Goal: Transaction & Acquisition: Purchase product/service

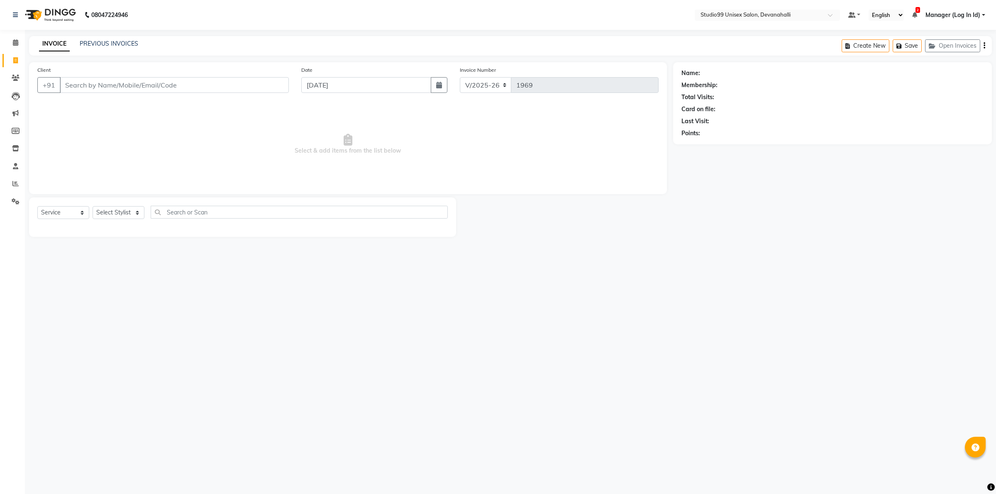
select select "6467"
select select "service"
click at [115, 90] on input "Client" at bounding box center [174, 85] width 229 height 16
paste input "9741958657"
type input "9741958657"
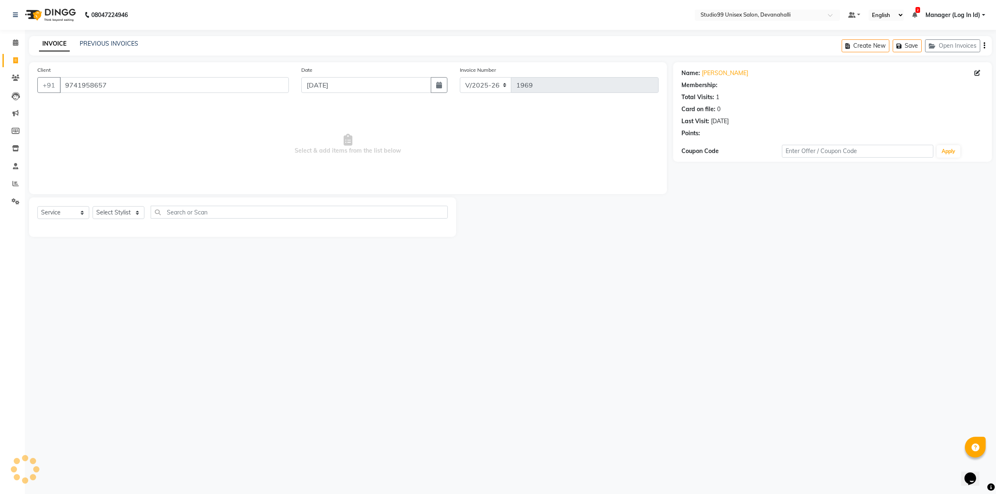
select select "1: Object"
click at [117, 211] on select "Select Stylist AANAYA Manager (Log In Id) Neha [PERSON_NAME] [PERSON_NAME] ROCK…" at bounding box center [119, 212] width 52 height 13
select select "82290"
click at [93, 206] on select "Select Stylist AANAYA Manager (Log In Id) Neha [PERSON_NAME] [PERSON_NAME] ROCK…" at bounding box center [119, 212] width 52 height 13
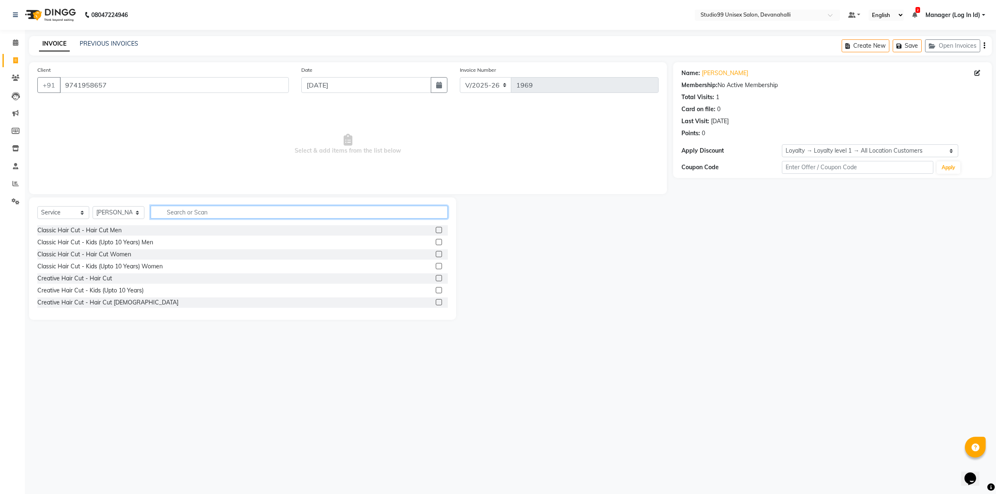
click at [206, 214] on input "text" at bounding box center [299, 212] width 297 height 13
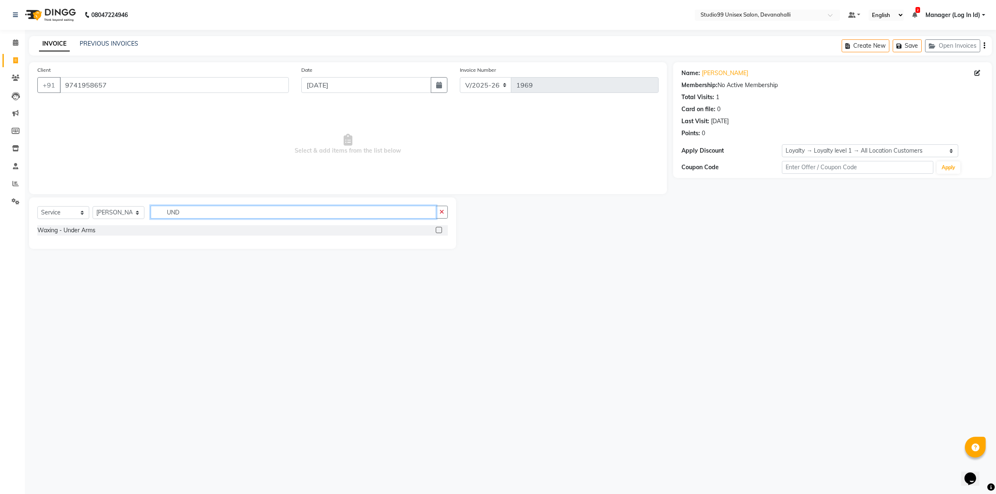
type input "UND"
click at [438, 227] on label at bounding box center [439, 230] width 6 height 6
click at [438, 228] on input "checkbox" at bounding box center [438, 230] width 5 height 5
checkbox input "true"
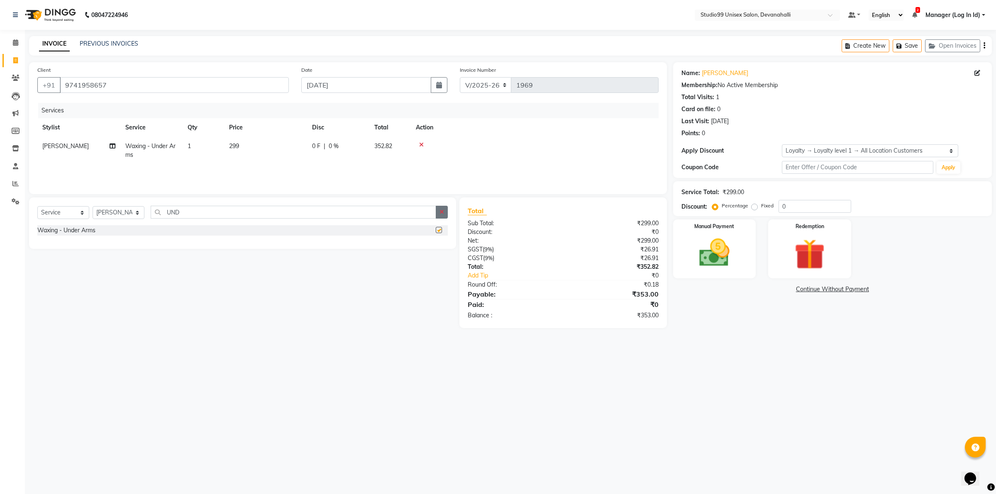
click at [445, 213] on button "button" at bounding box center [442, 212] width 12 height 13
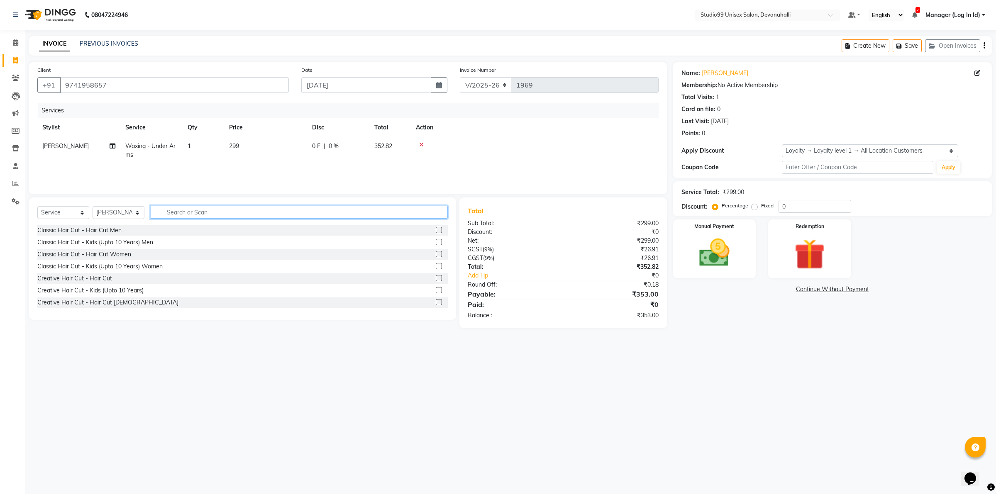
click at [445, 212] on input "text" at bounding box center [299, 212] width 297 height 13
type input "ARM"
click at [436, 241] on label at bounding box center [439, 242] width 6 height 6
click at [436, 241] on input "checkbox" at bounding box center [438, 242] width 5 height 5
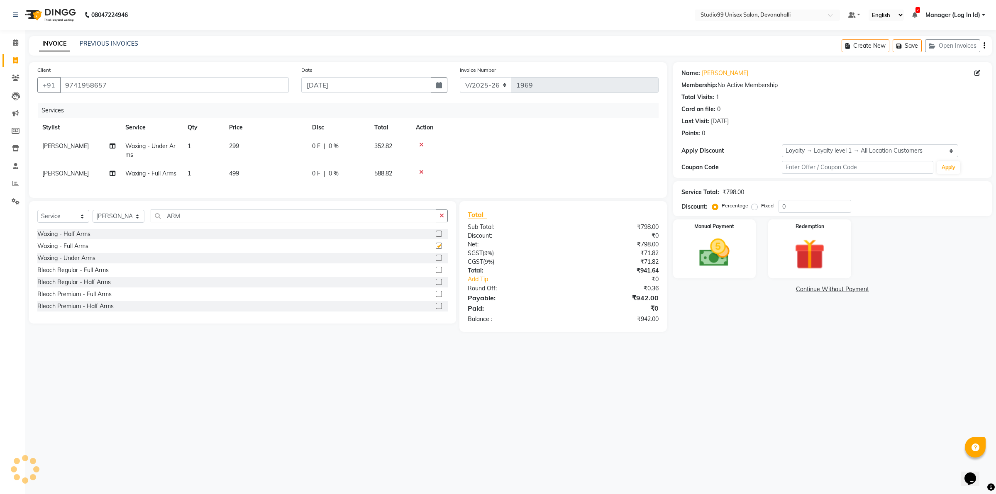
checkbox input "false"
click at [345, 216] on div "Select Service Product Membership Package Voucher Prepaid Gift Card Select Styl…" at bounding box center [242, 262] width 427 height 122
click at [344, 218] on input "ARM" at bounding box center [294, 216] width 286 height 13
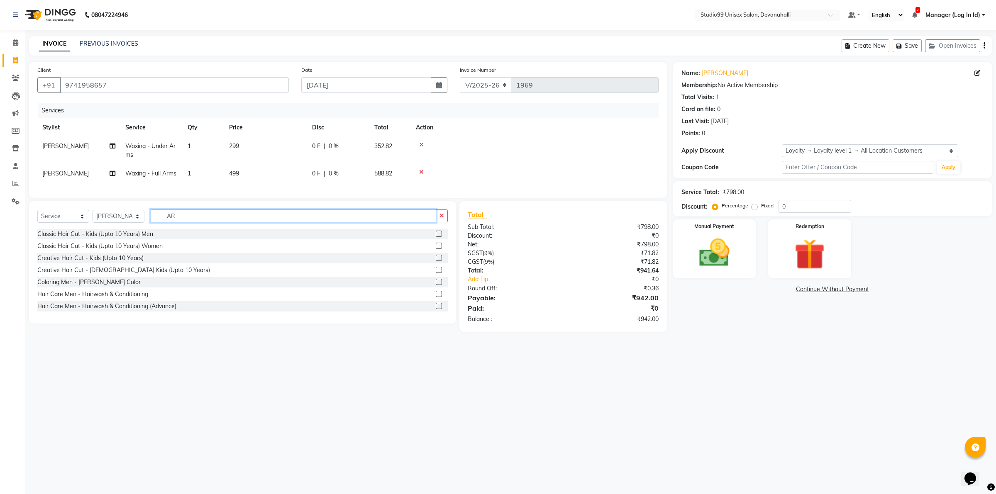
type input "A"
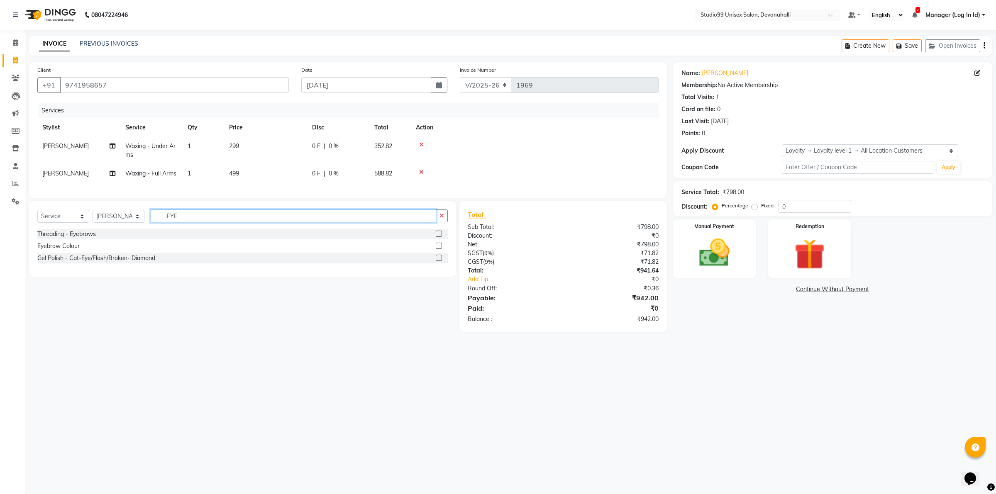
type input "EYE"
click at [438, 237] on label at bounding box center [439, 234] width 6 height 6
click at [438, 237] on input "checkbox" at bounding box center [438, 234] width 5 height 5
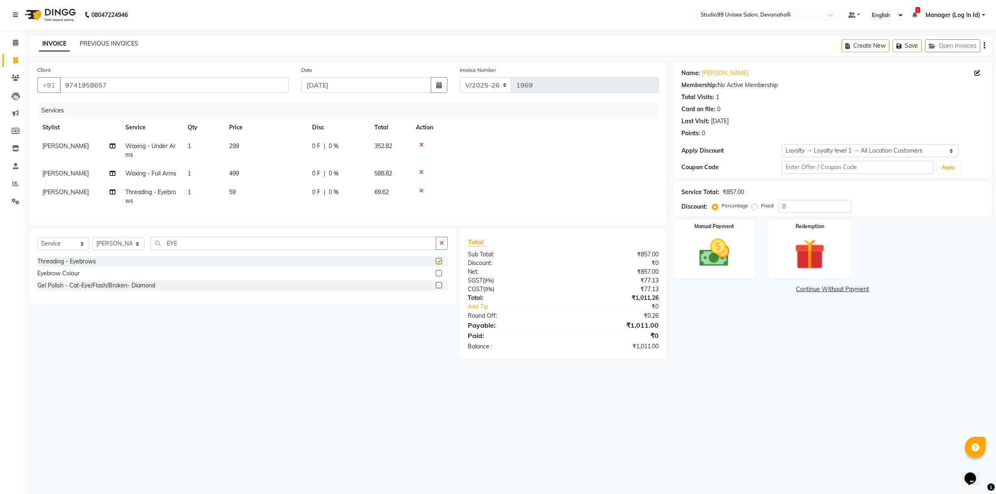
checkbox input "false"
click at [424, 248] on input "EYE" at bounding box center [294, 243] width 286 height 13
type input "E"
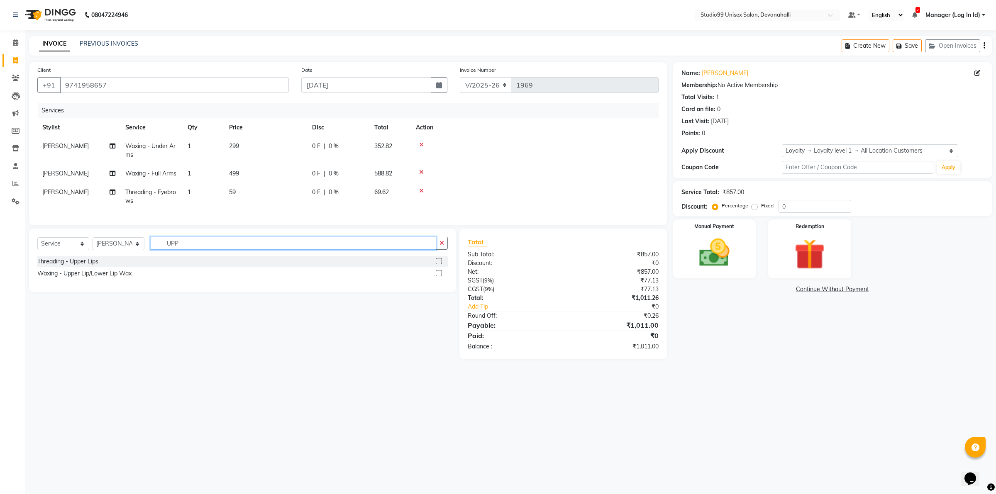
type input "UPP"
click at [438, 264] on label at bounding box center [439, 261] width 6 height 6
click at [438, 264] on input "checkbox" at bounding box center [438, 261] width 5 height 5
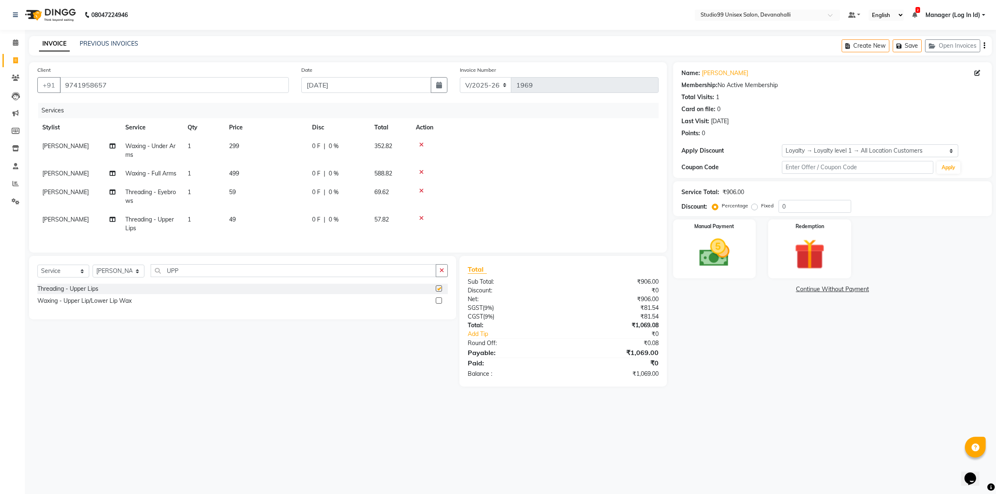
checkbox input "false"
click at [432, 277] on input "UPP" at bounding box center [294, 270] width 286 height 13
type input "U"
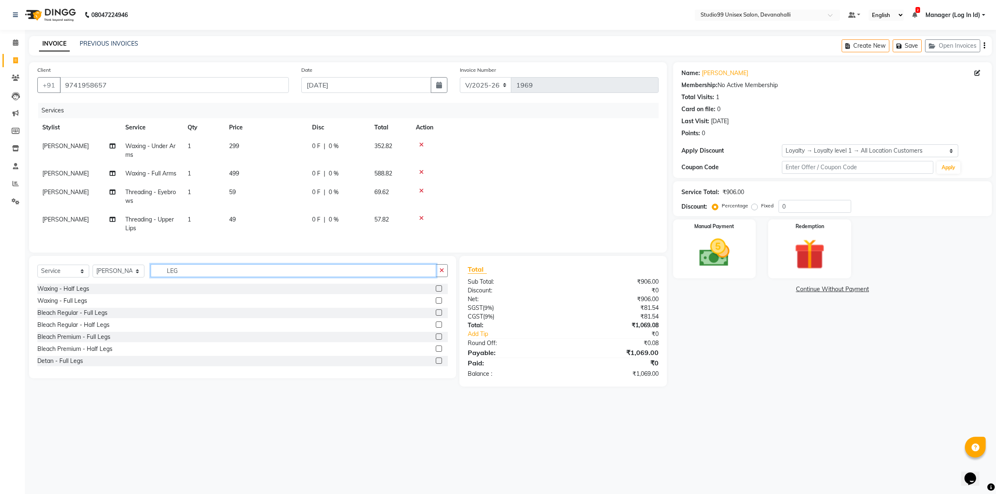
type input "LEG"
click at [436, 304] on label at bounding box center [439, 301] width 6 height 6
click at [436, 304] on input "checkbox" at bounding box center [438, 300] width 5 height 5
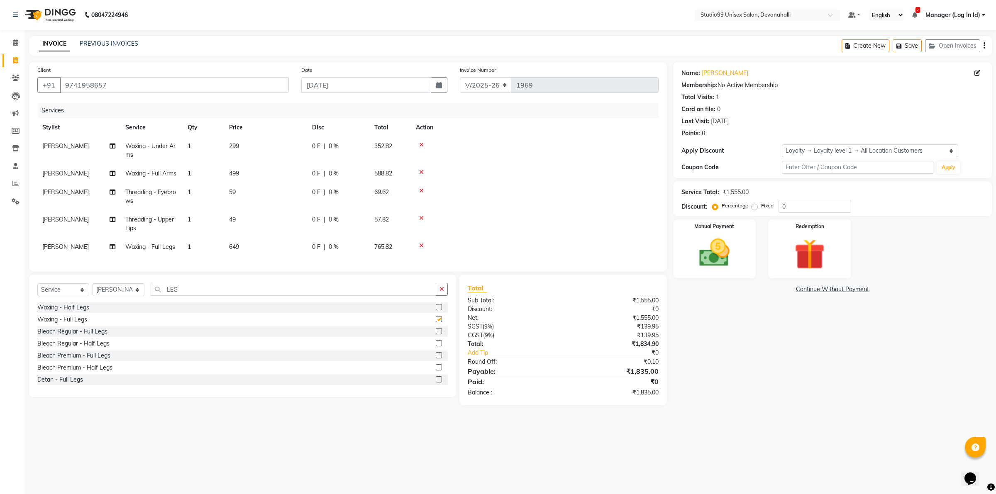
checkbox input "false"
click at [700, 270] on img at bounding box center [714, 253] width 51 height 37
click at [744, 291] on span "CASH" at bounding box center [742, 290] width 18 height 10
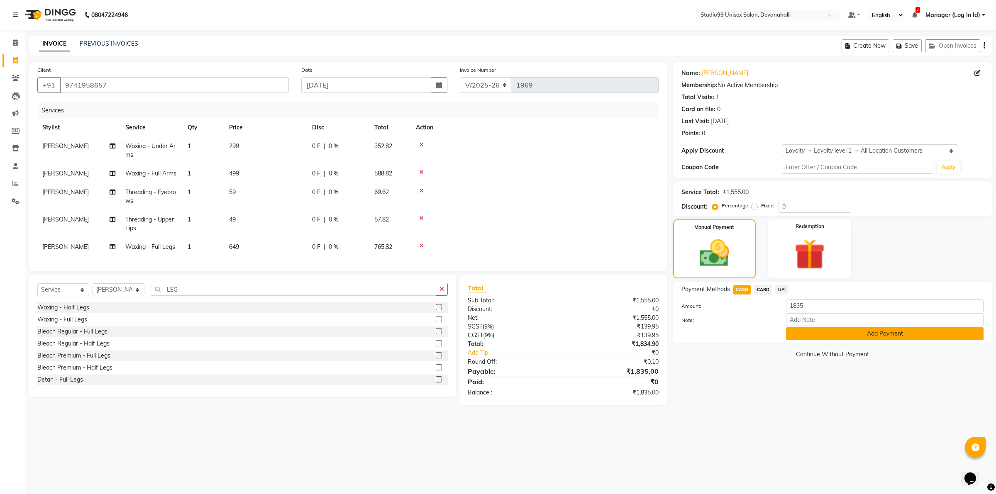
click at [817, 329] on button "Add Payment" at bounding box center [885, 334] width 198 height 13
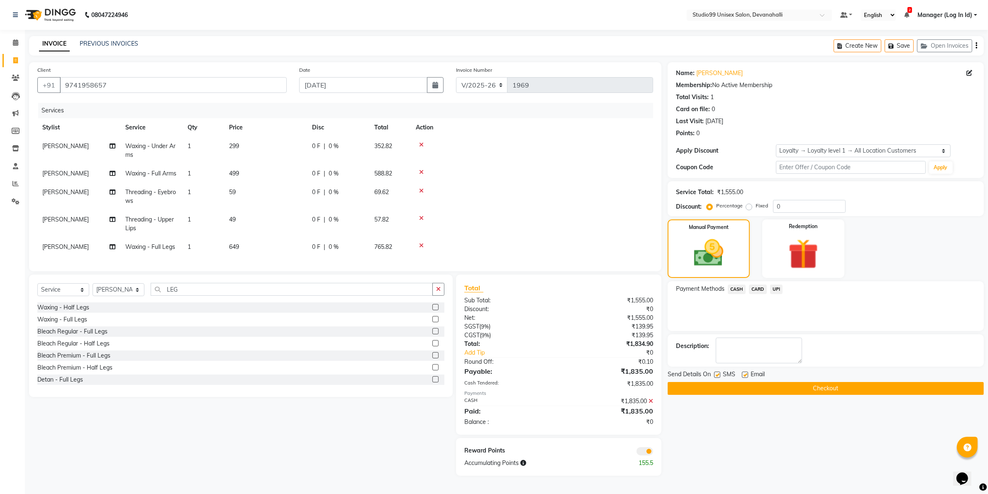
click at [750, 393] on button "Checkout" at bounding box center [826, 388] width 316 height 13
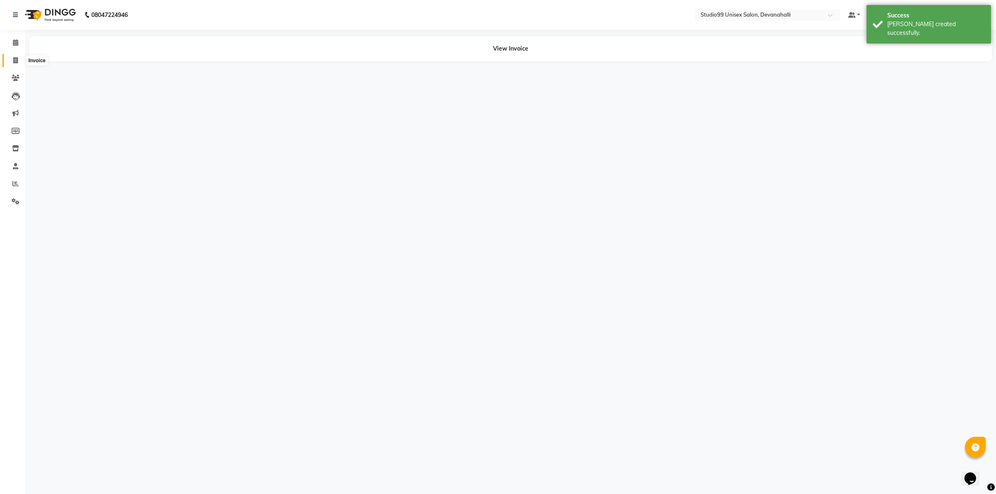
click at [14, 63] on icon at bounding box center [15, 60] width 5 height 6
select select "service"
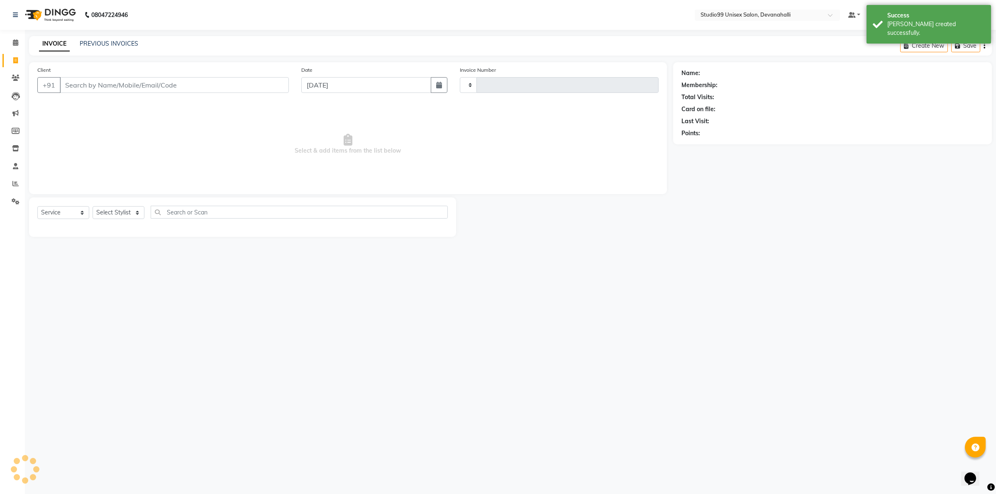
type input "1970"
select select "6467"
click at [127, 82] on input "Client" at bounding box center [174, 85] width 229 height 16
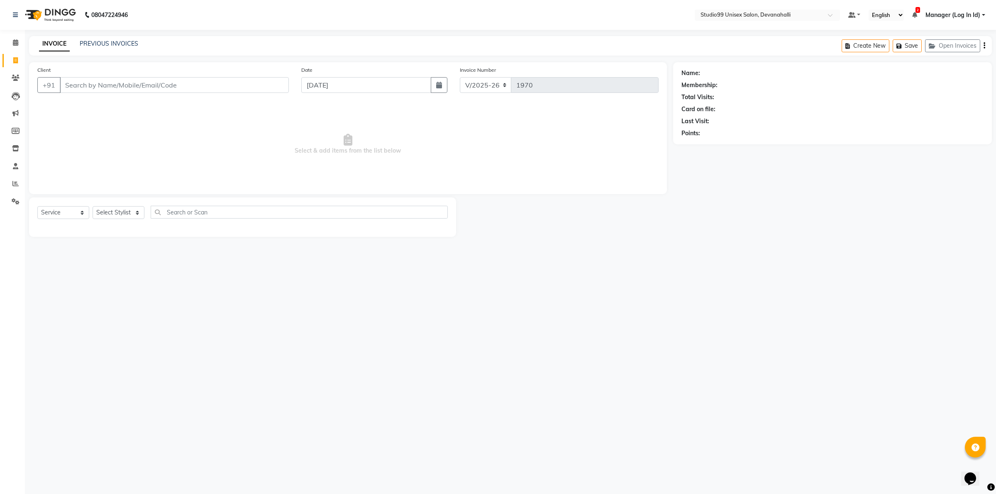
click at [161, 76] on div "Client +91" at bounding box center [163, 83] width 264 height 34
click at [161, 82] on input "Client" at bounding box center [174, 85] width 229 height 16
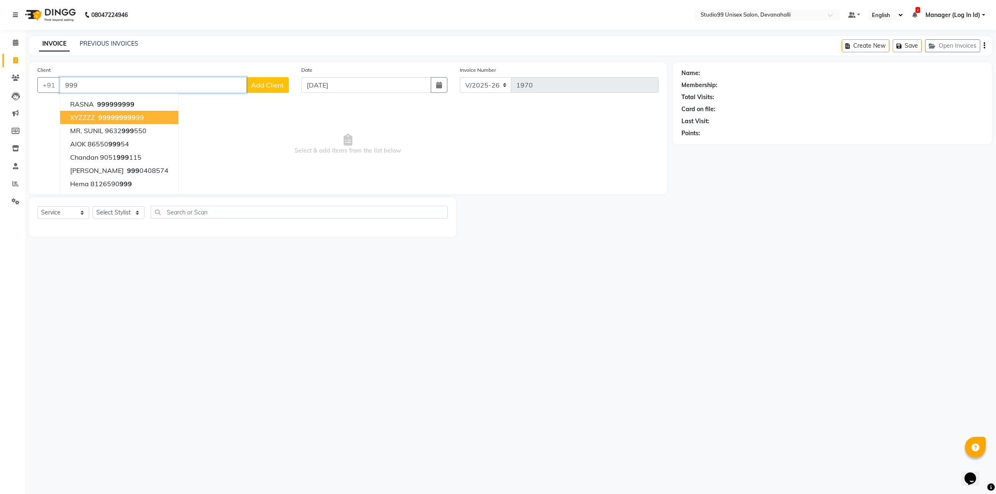
click at [123, 115] on span "999" at bounding box center [129, 117] width 12 height 8
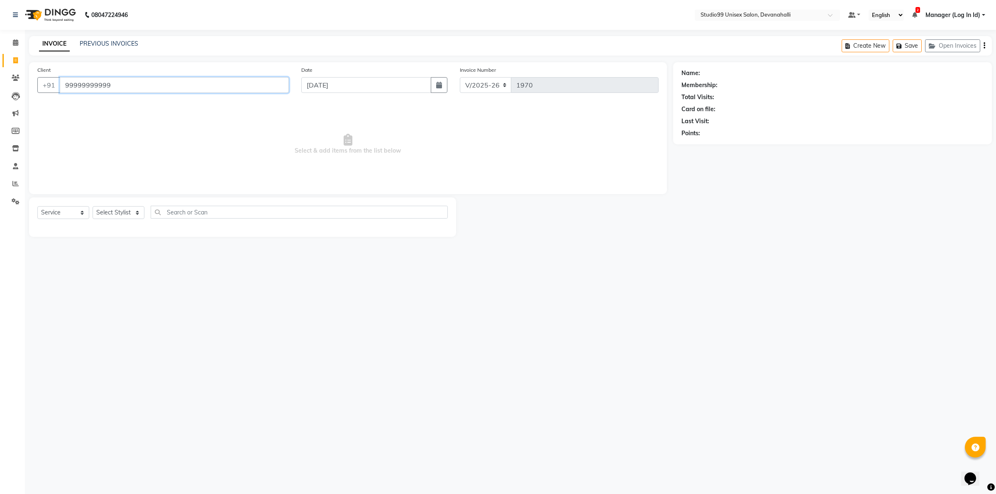
type input "99999999999"
select select "1: Object"
click at [113, 204] on div "Select Service Product Membership Package Voucher Prepaid Gift Card Select Styl…" at bounding box center [242, 217] width 427 height 39
click at [114, 212] on select "Select Stylist AANAYA Manager (Log In Id) Neha [PERSON_NAME] [PERSON_NAME] ROCK…" at bounding box center [119, 212] width 52 height 13
select select "79307"
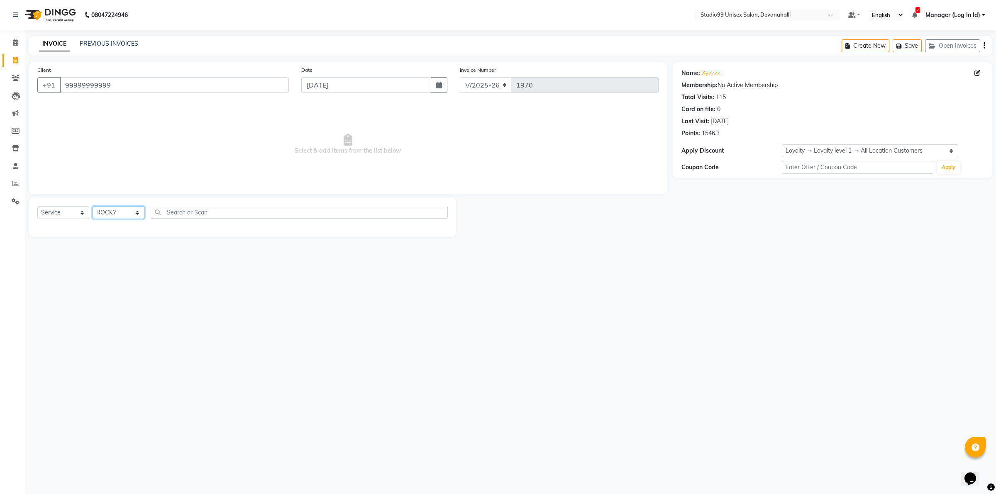
click at [93, 206] on select "Select Stylist AANAYA Manager (Log In Id) Neha [PERSON_NAME] [PERSON_NAME] ROCK…" at bounding box center [119, 212] width 52 height 13
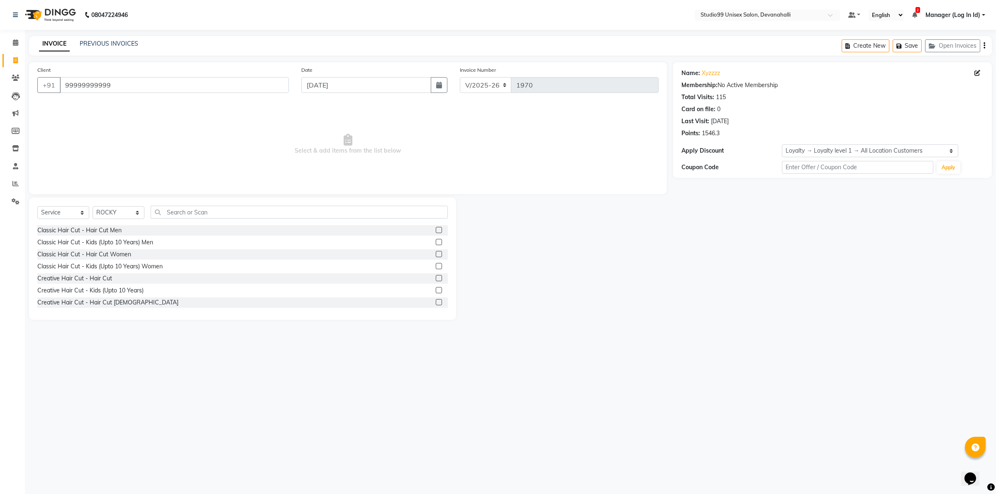
click at [436, 227] on label at bounding box center [439, 230] width 6 height 6
click at [436, 228] on input "checkbox" at bounding box center [438, 230] width 5 height 5
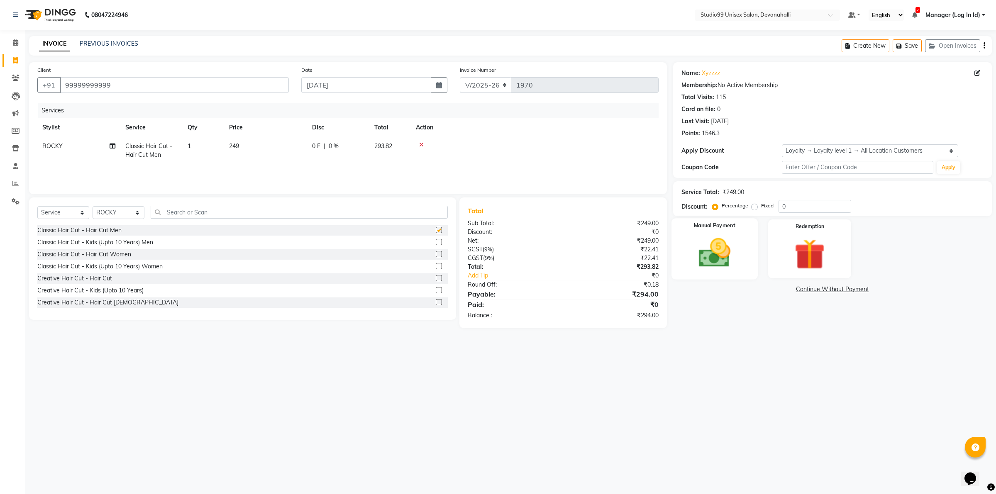
checkbox input "false"
click at [710, 239] on img at bounding box center [714, 253] width 51 height 37
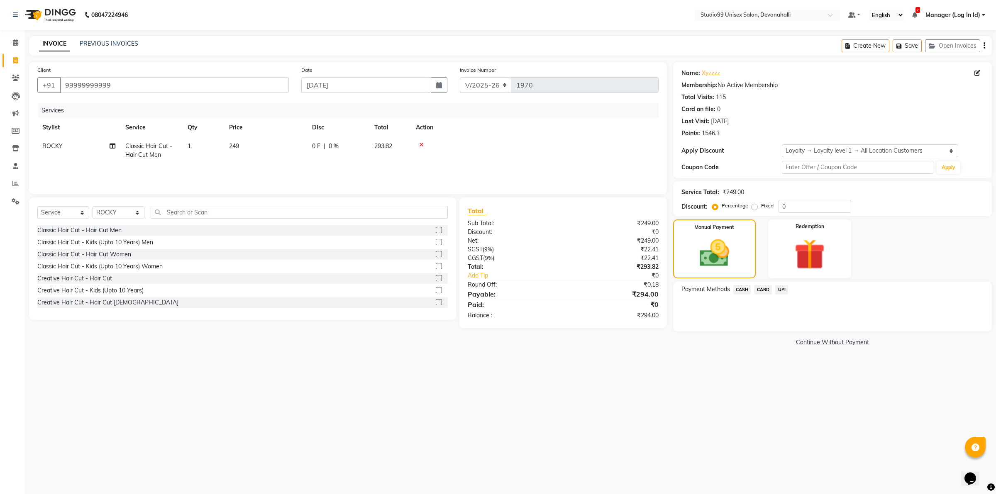
click at [785, 287] on span "UPI" at bounding box center [781, 290] width 13 height 10
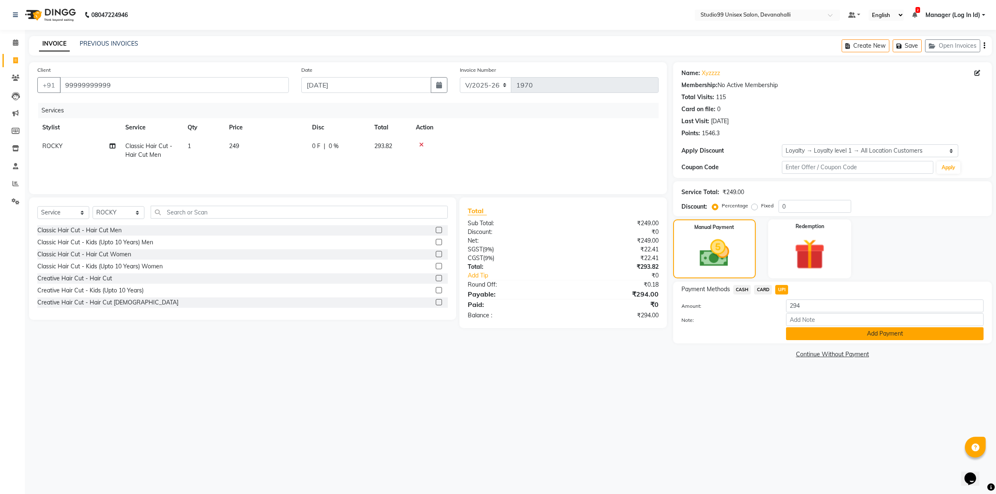
click at [796, 335] on button "Add Payment" at bounding box center [885, 334] width 198 height 13
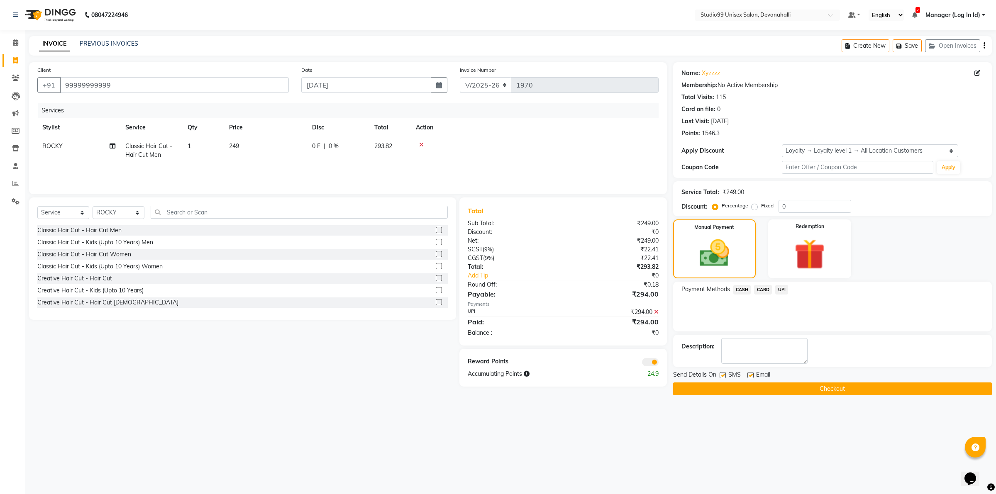
click at [785, 389] on button "Checkout" at bounding box center [832, 389] width 319 height 13
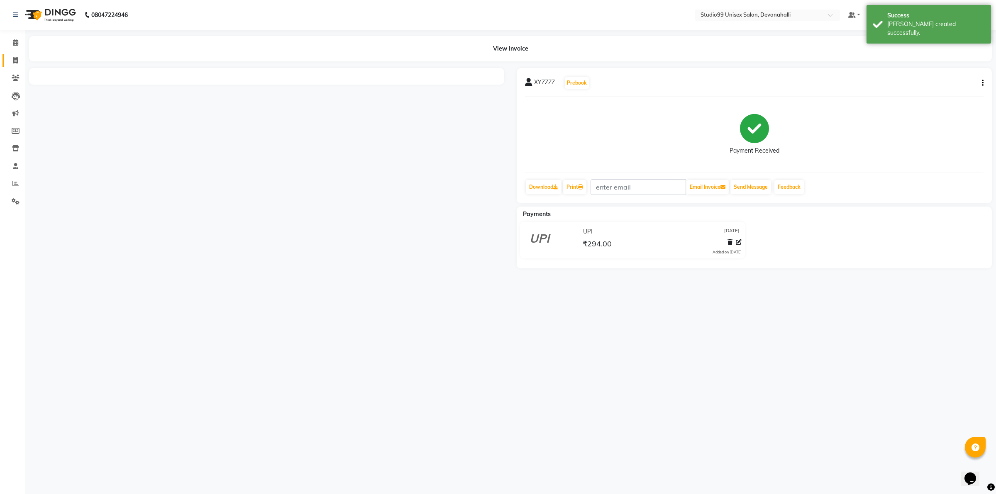
click at [13, 55] on link "Invoice" at bounding box center [12, 61] width 20 height 14
select select "service"
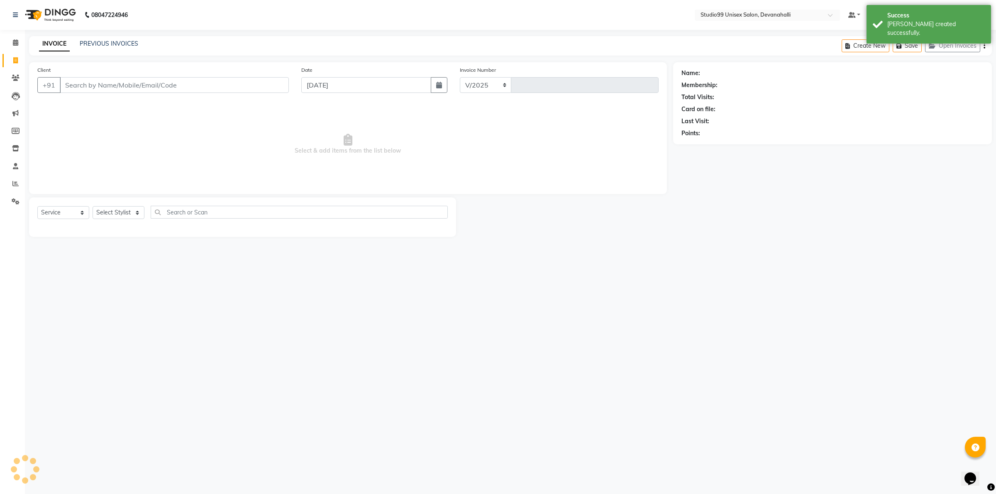
select select "6467"
type input "1971"
click at [73, 86] on input "Client" at bounding box center [174, 85] width 229 height 16
click at [132, 80] on input "Client" at bounding box center [174, 85] width 229 height 16
paste input "9611476767"
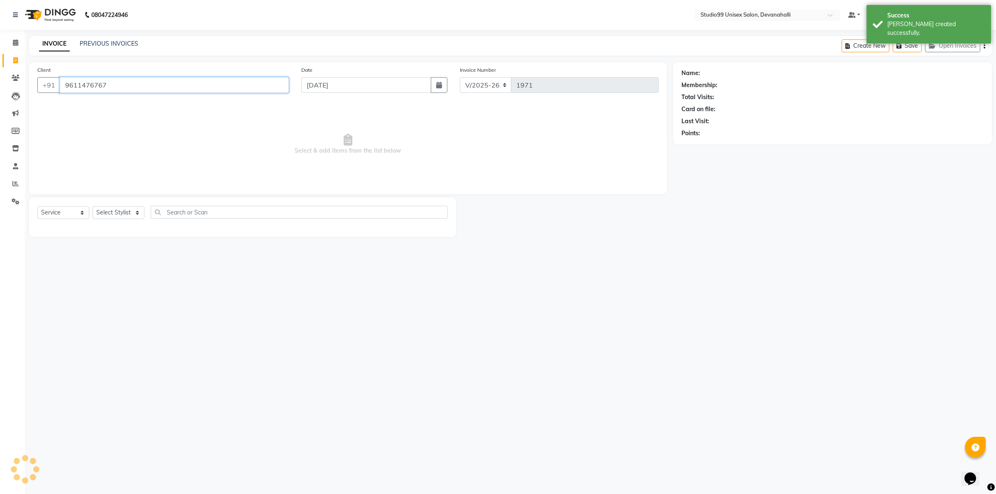
type input "9611476767"
select select "1: Object"
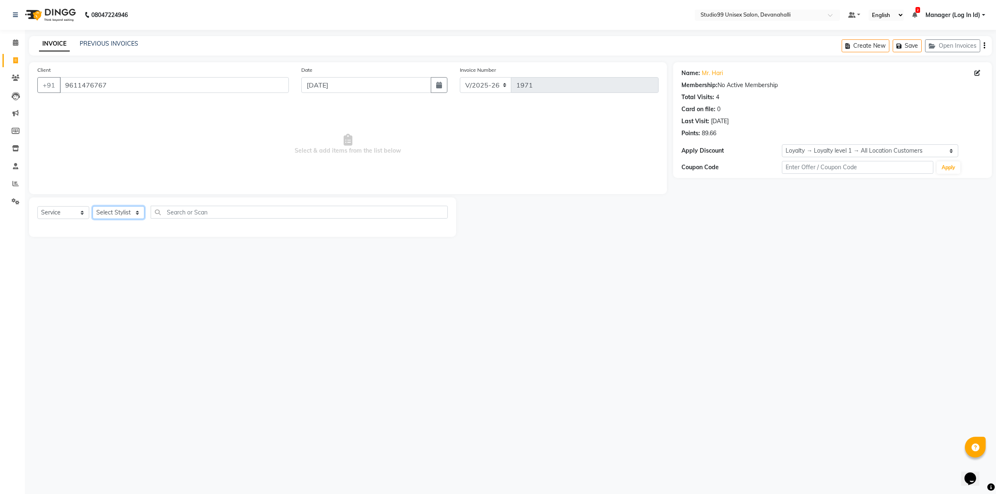
click at [127, 216] on select "Select Stylist AANAYA Manager (Log In Id) Neha [PERSON_NAME] [PERSON_NAME] ROCK…" at bounding box center [119, 212] width 52 height 13
select select "64231"
click at [93, 206] on select "Select Stylist AANAYA Manager (Log In Id) Neha [PERSON_NAME] [PERSON_NAME] ROCK…" at bounding box center [119, 212] width 52 height 13
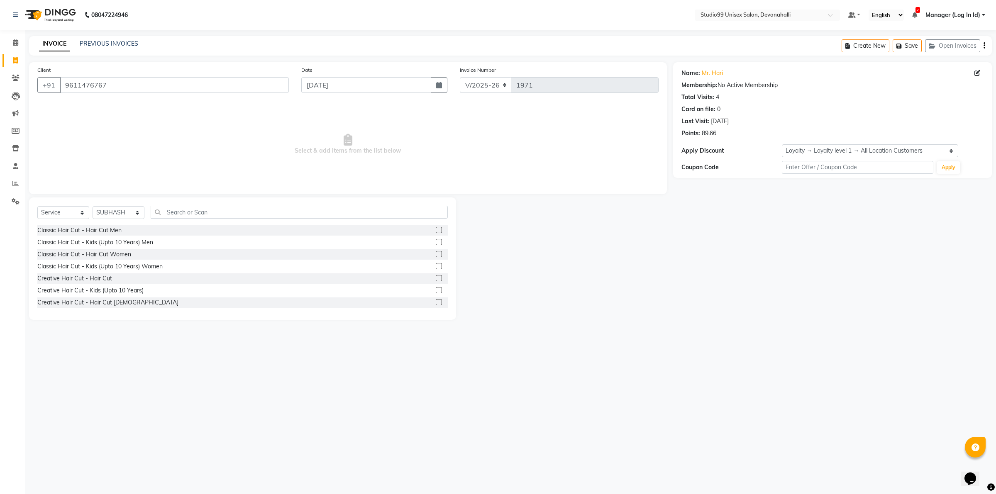
click at [436, 230] on label at bounding box center [439, 230] width 6 height 6
click at [436, 230] on input "checkbox" at bounding box center [438, 230] width 5 height 5
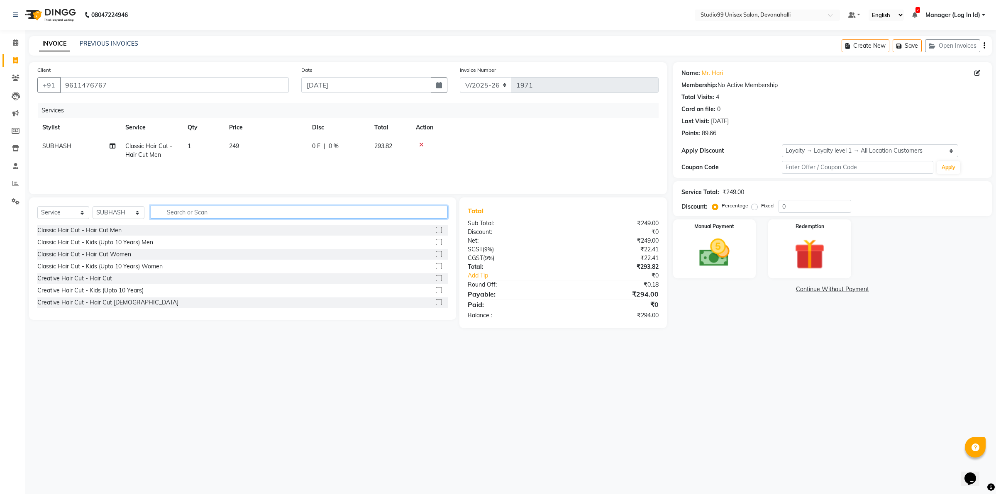
checkbox input "false"
click at [427, 217] on input "text" at bounding box center [299, 212] width 297 height 13
type input "BE"
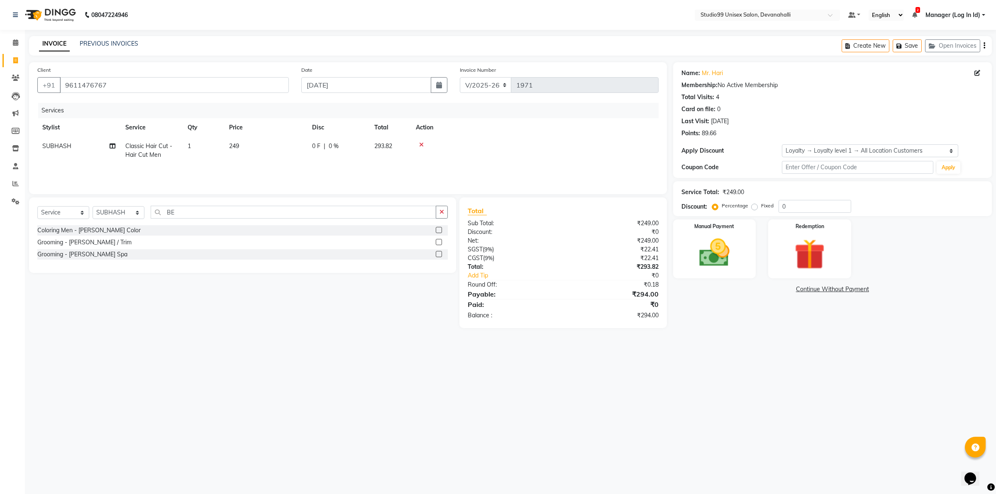
click at [440, 243] on label at bounding box center [439, 242] width 6 height 6
click at [440, 243] on input "checkbox" at bounding box center [438, 242] width 5 height 5
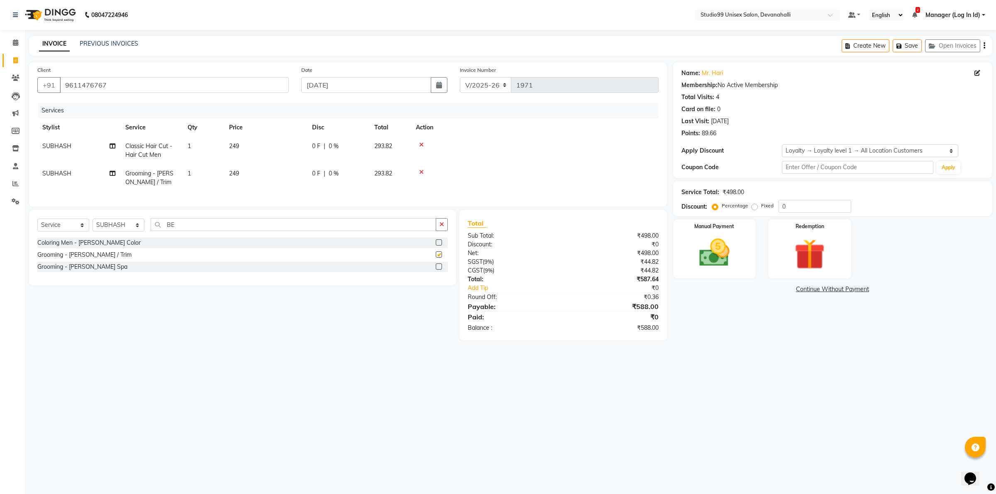
checkbox input "false"
click at [744, 249] on div "Manual Payment" at bounding box center [715, 248] width 86 height 61
click at [780, 290] on span "UPI" at bounding box center [781, 290] width 13 height 10
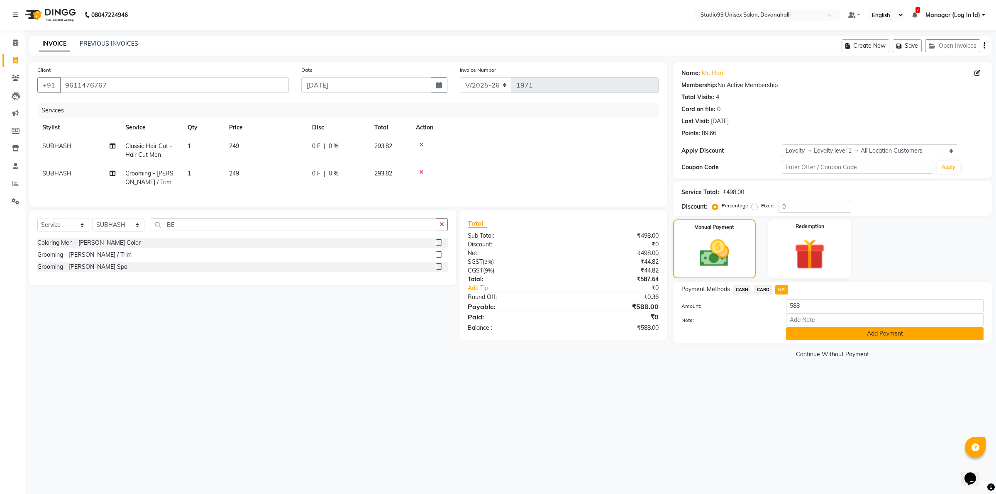
click at [812, 337] on button "Add Payment" at bounding box center [885, 334] width 198 height 13
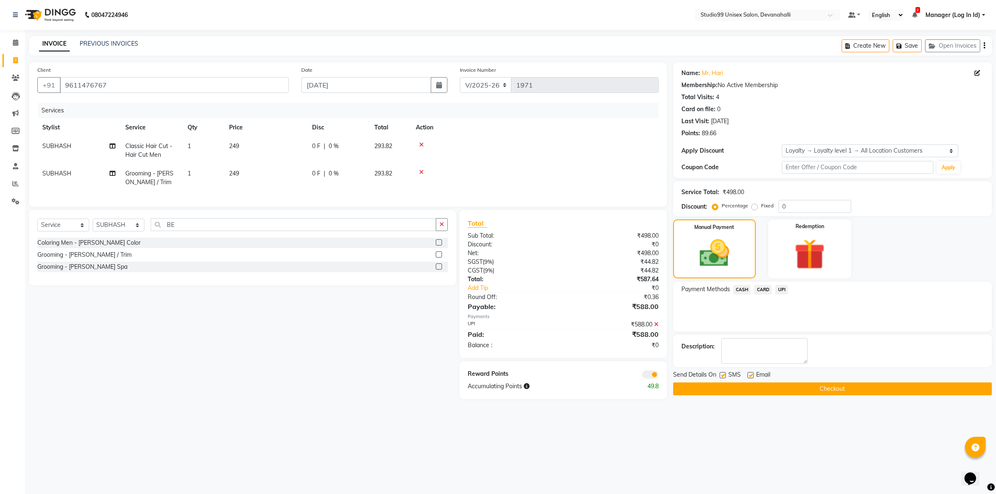
click at [787, 384] on button "Checkout" at bounding box center [832, 389] width 319 height 13
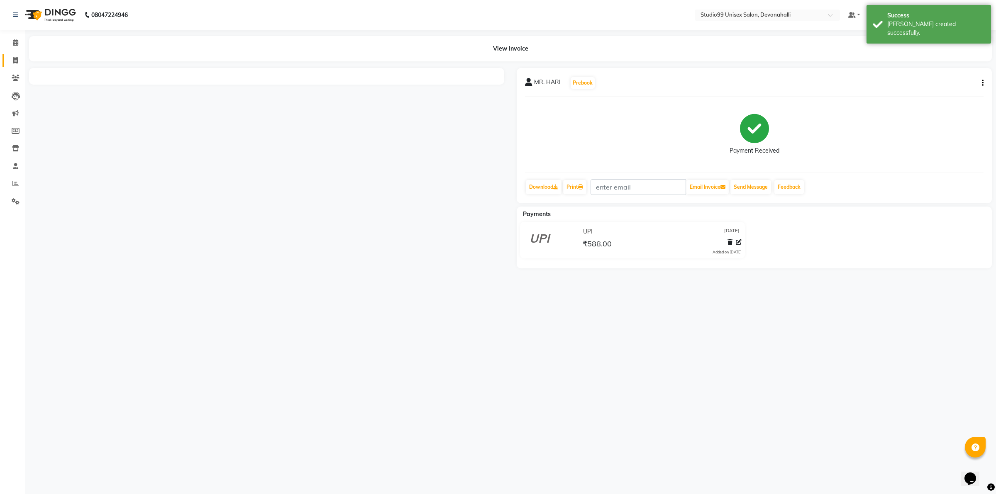
click at [17, 61] on icon at bounding box center [15, 60] width 5 height 6
select select "service"
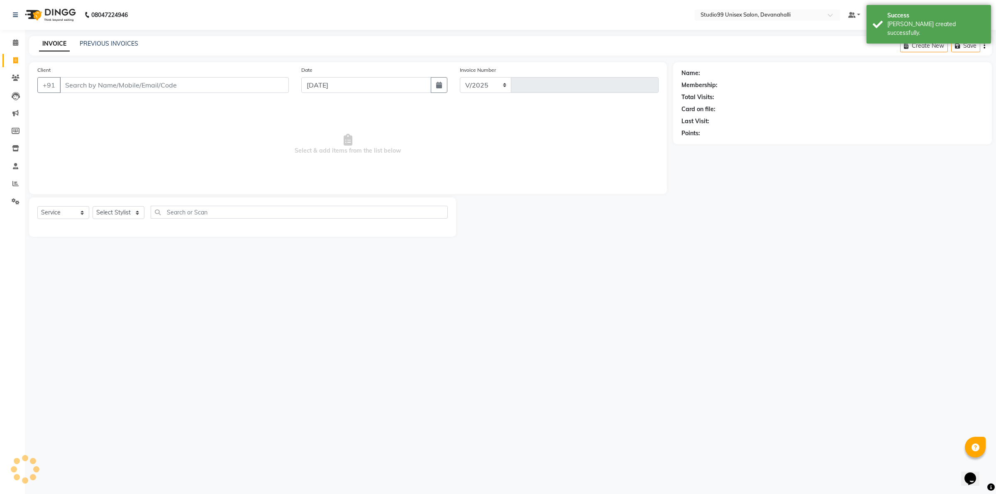
select select "6467"
type input "1972"
click at [113, 79] on input "Client" at bounding box center [174, 85] width 229 height 16
click at [154, 84] on input "Client" at bounding box center [174, 85] width 229 height 16
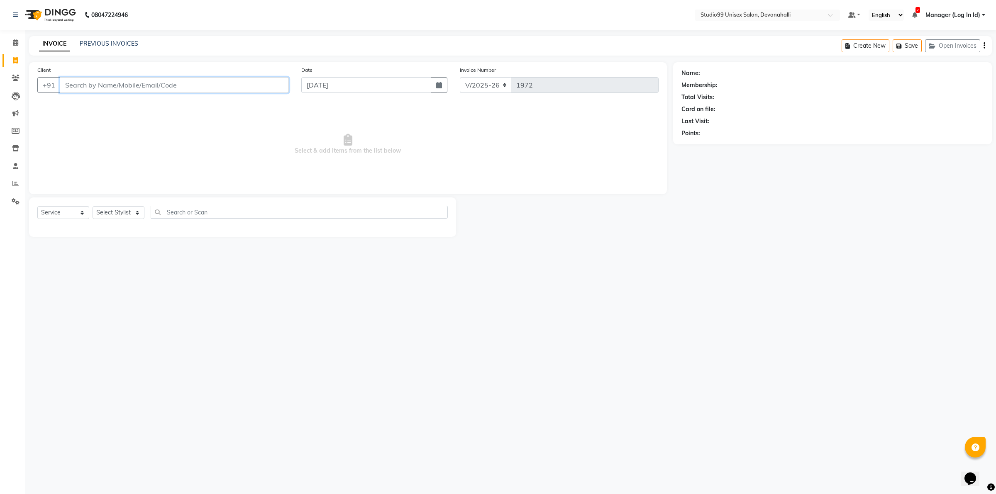
paste input "7338763333"
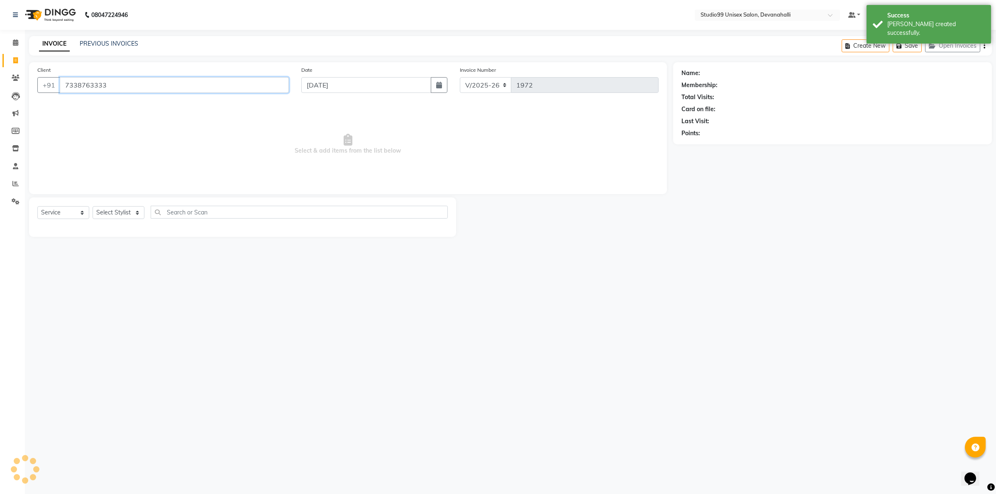
type input "7338763333"
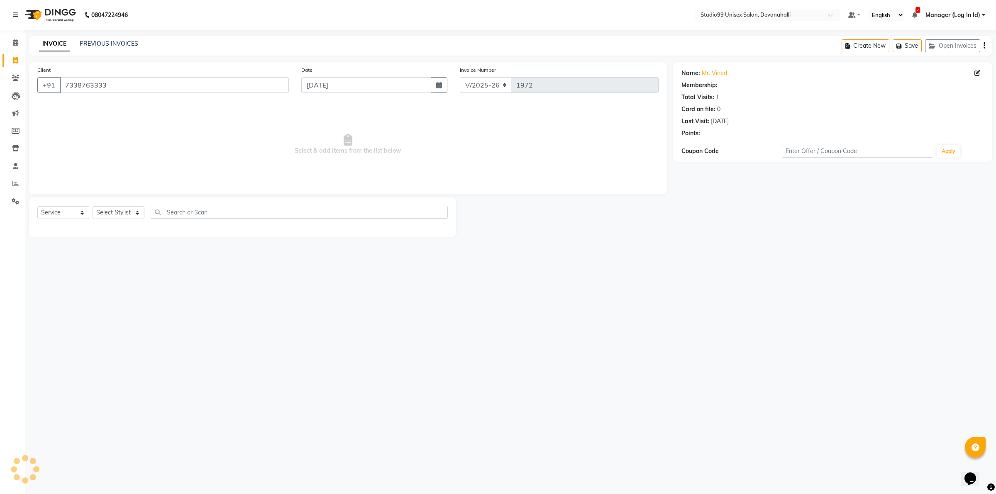
select select "1: Object"
click at [120, 213] on select "Select Stylist AANAYA Manager (Log In Id) Neha [PERSON_NAME] [PERSON_NAME] ROCK…" at bounding box center [119, 212] width 52 height 13
select select "49236"
click at [93, 206] on select "Select Stylist AANAYA Manager (Log In Id) Neha [PERSON_NAME] [PERSON_NAME] ROCK…" at bounding box center [119, 212] width 52 height 13
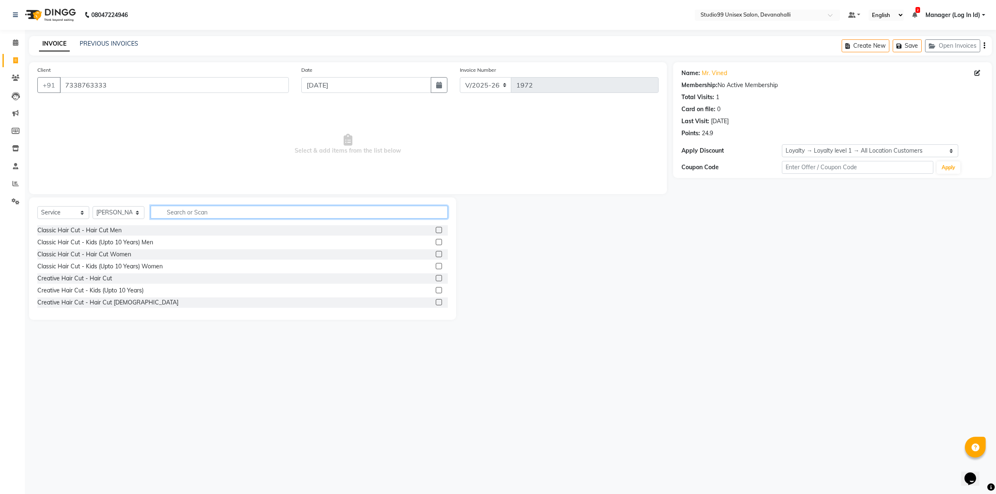
click at [363, 216] on input "text" at bounding box center [299, 212] width 297 height 13
type input "BE"
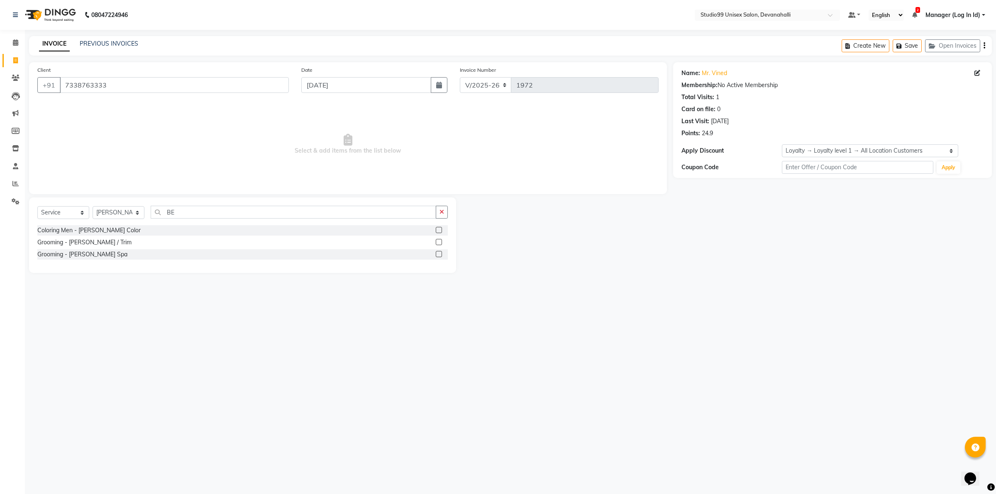
click at [439, 243] on label at bounding box center [439, 242] width 6 height 6
click at [439, 243] on input "checkbox" at bounding box center [438, 242] width 5 height 5
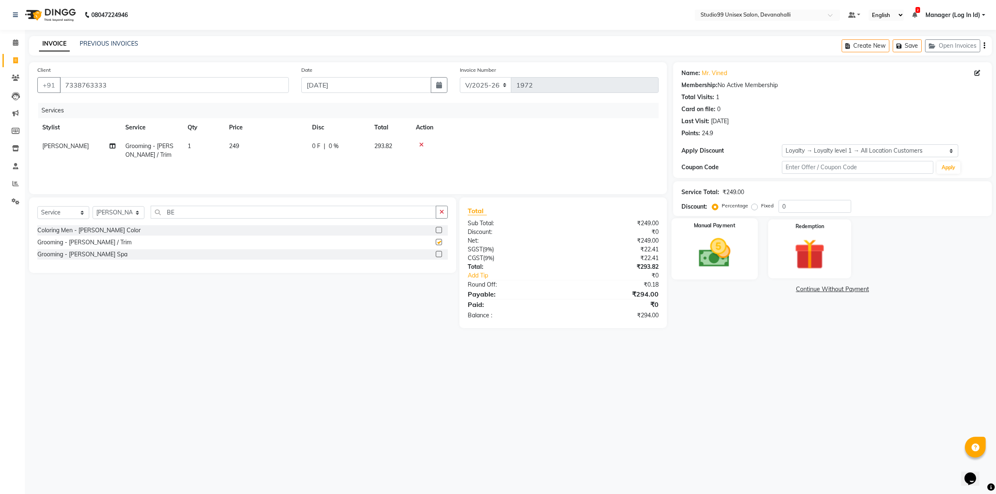
checkbox input "false"
click at [748, 237] on div "Manual Payment" at bounding box center [715, 248] width 86 height 61
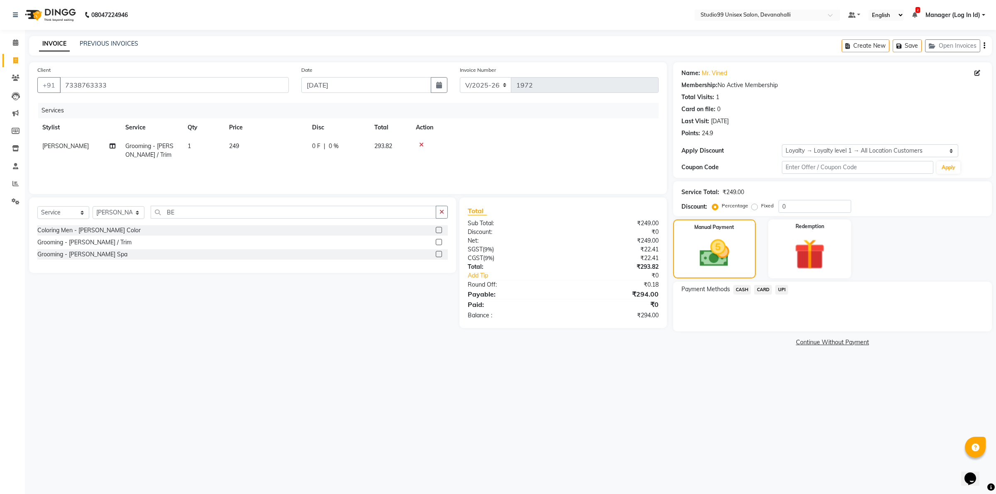
click at [777, 289] on span "UPI" at bounding box center [781, 290] width 13 height 10
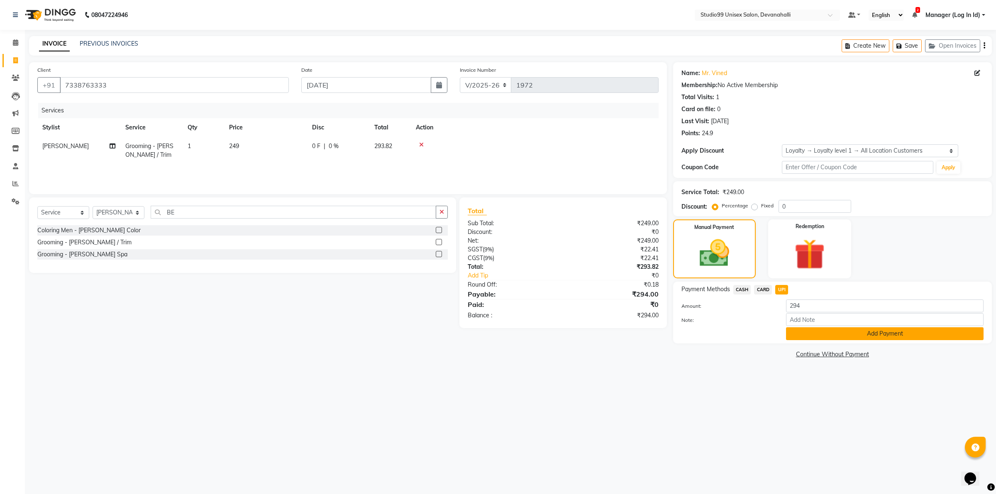
click at [797, 334] on button "Add Payment" at bounding box center [885, 334] width 198 height 13
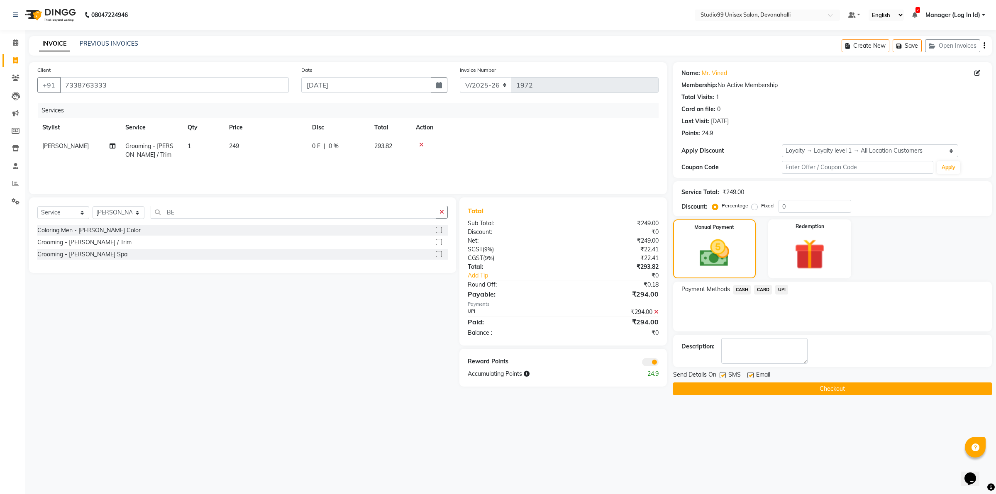
click at [802, 389] on button "Checkout" at bounding box center [832, 389] width 319 height 13
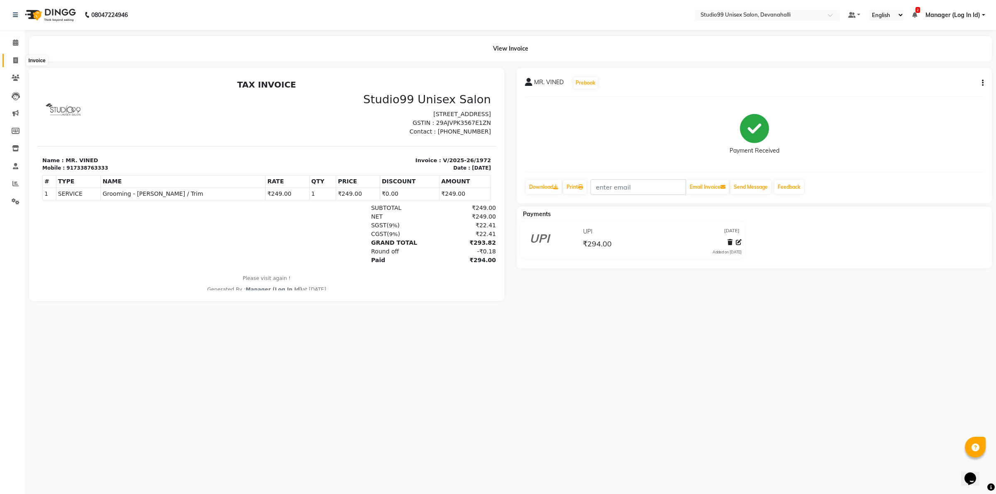
click at [19, 57] on span at bounding box center [15, 61] width 15 height 10
select select "service"
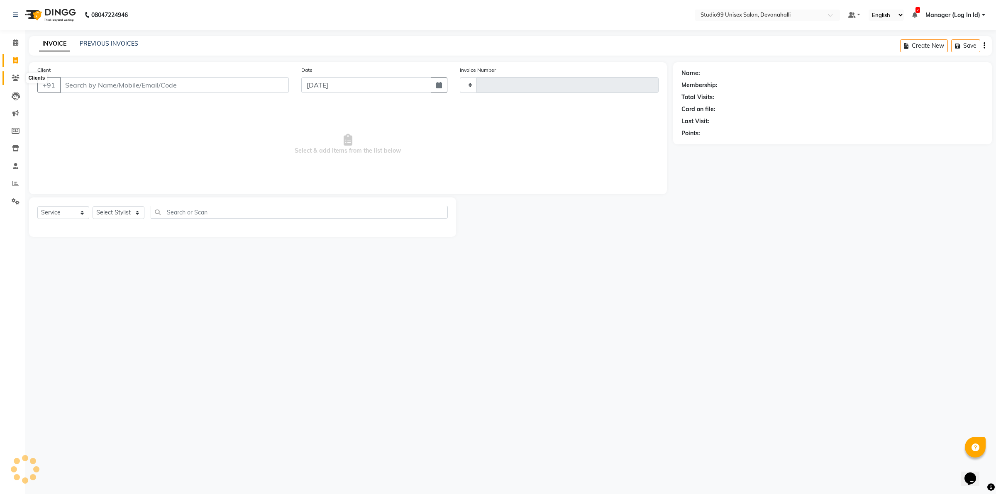
type input "1973"
select select "6467"
click at [12, 84] on link "Clients" at bounding box center [12, 78] width 20 height 14
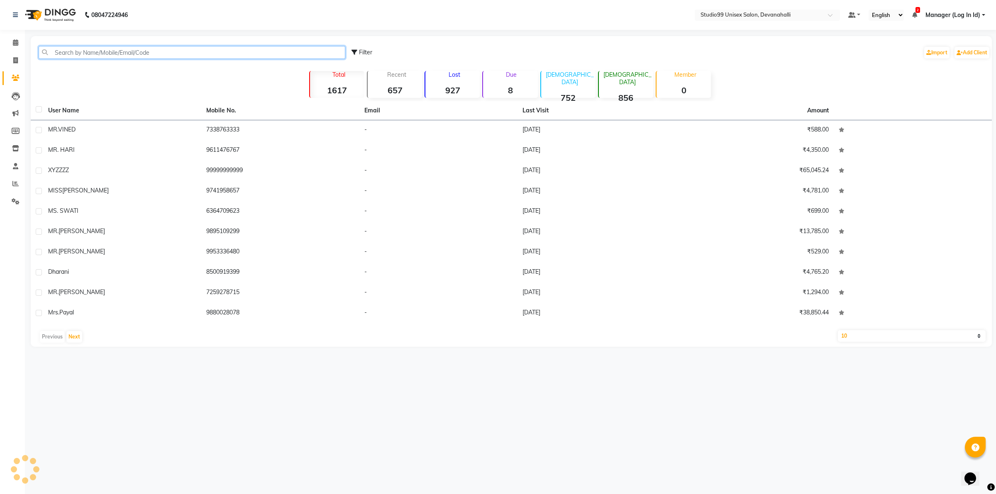
click at [88, 49] on input "text" at bounding box center [192, 52] width 307 height 13
paste input "9986433456"
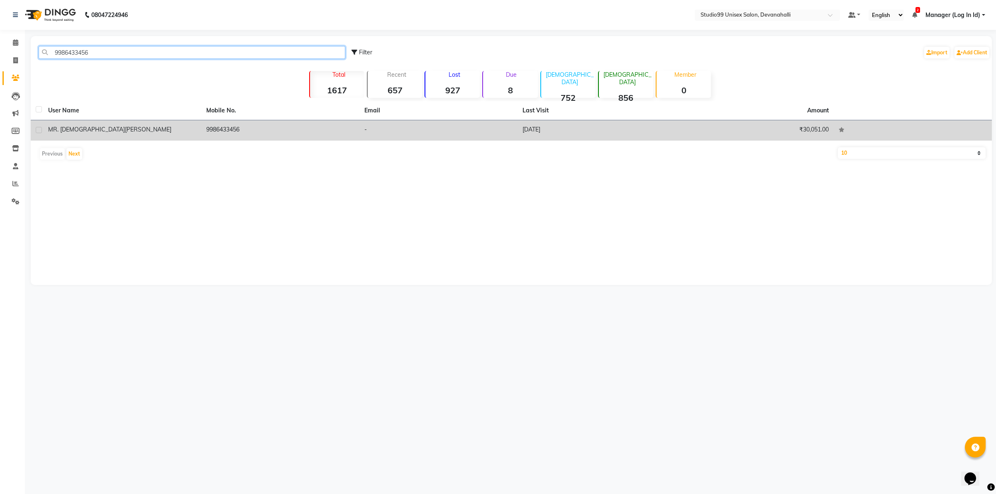
type input "9986433456"
click at [342, 131] on td "9986433456" at bounding box center [280, 130] width 158 height 20
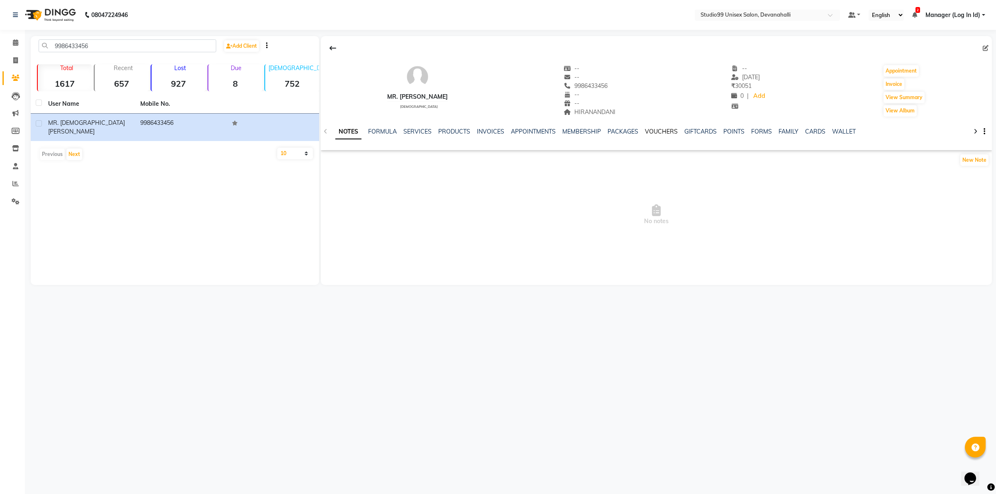
click at [653, 132] on link "VOUCHERS" at bounding box center [661, 131] width 33 height 7
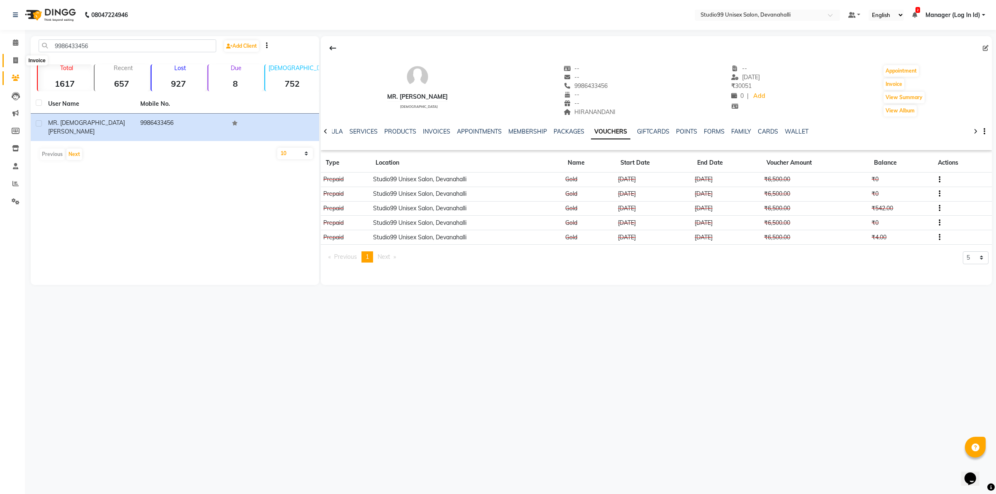
click at [18, 61] on span at bounding box center [15, 61] width 15 height 10
select select "service"
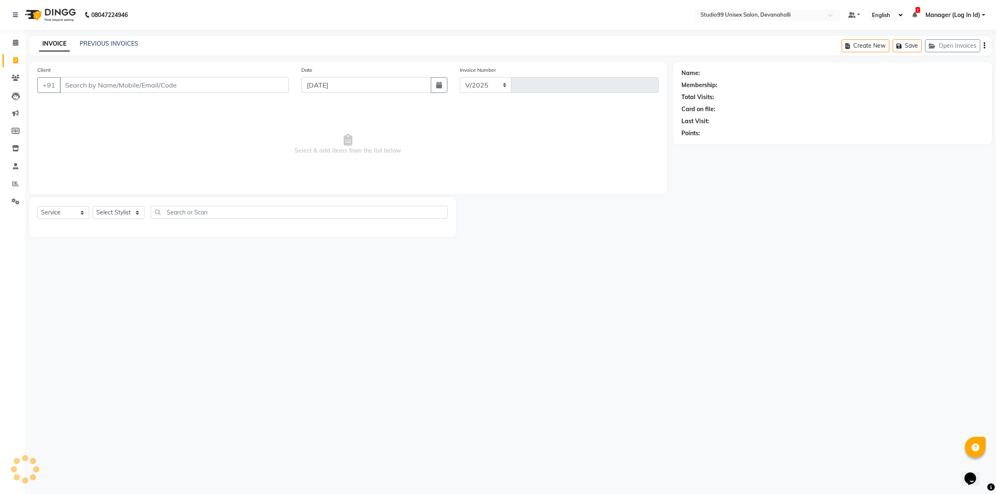
select select "6467"
type input "1973"
click at [125, 48] on div "PREVIOUS INVOICES" at bounding box center [109, 43] width 59 height 9
click at [125, 44] on link "PREVIOUS INVOICES" at bounding box center [109, 43] width 59 height 7
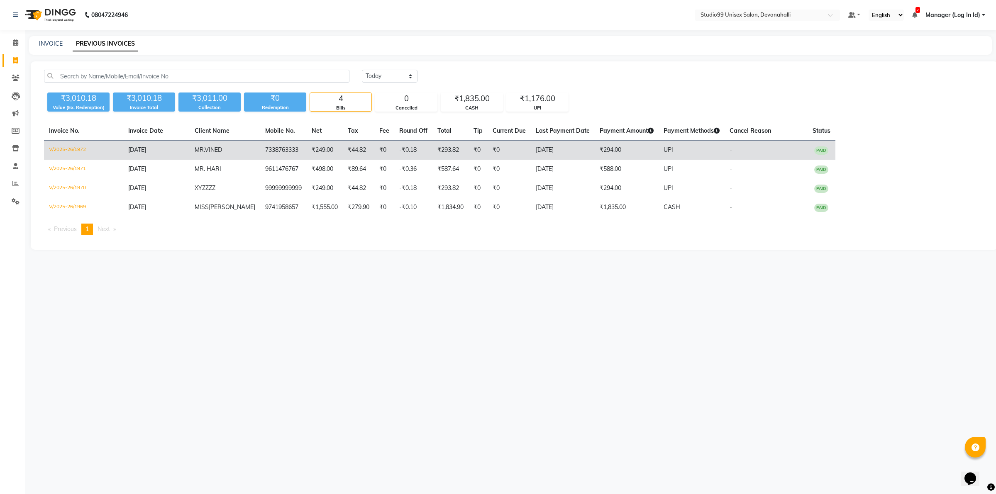
click at [307, 154] on td "₹249.00" at bounding box center [325, 151] width 36 height 20
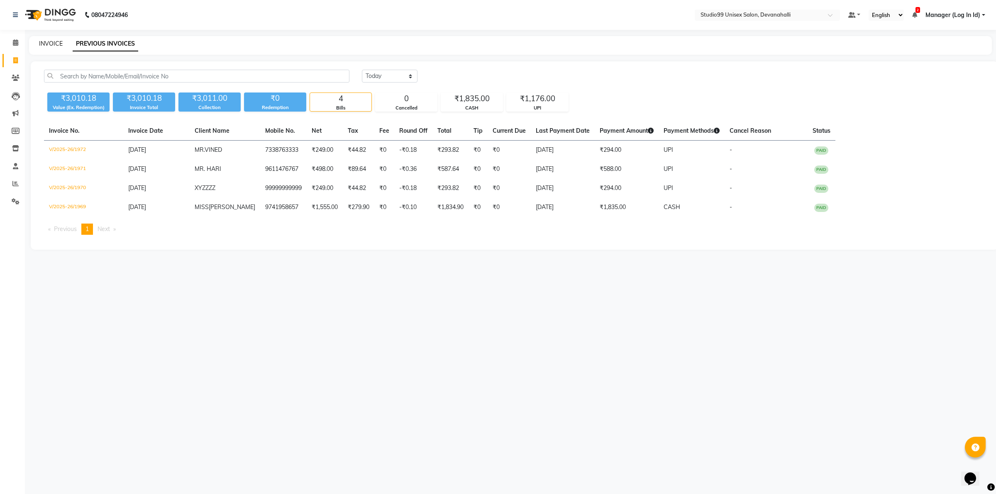
click at [55, 42] on link "INVOICE" at bounding box center [51, 43] width 24 height 7
select select "service"
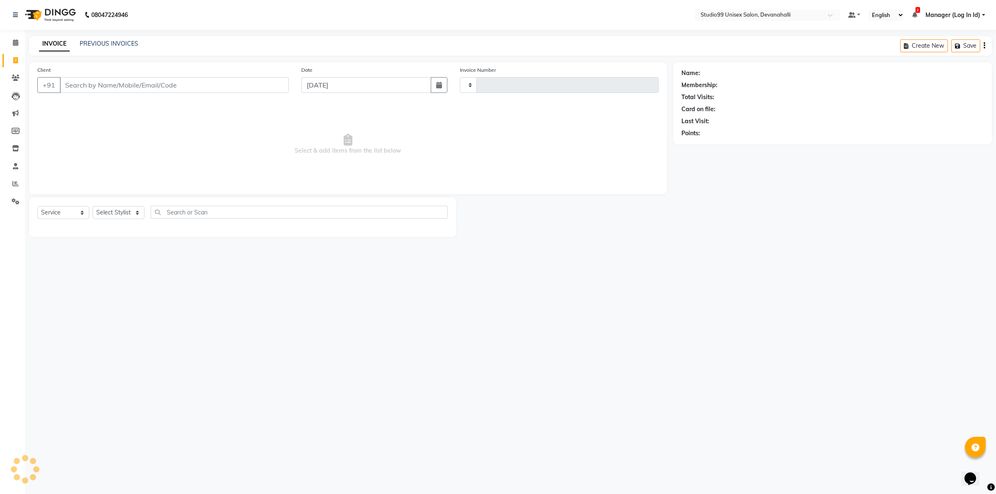
type input "1973"
select select "6467"
click at [100, 86] on input "Client" at bounding box center [174, 85] width 229 height 16
paste input "9686691866"
type input "9686691866"
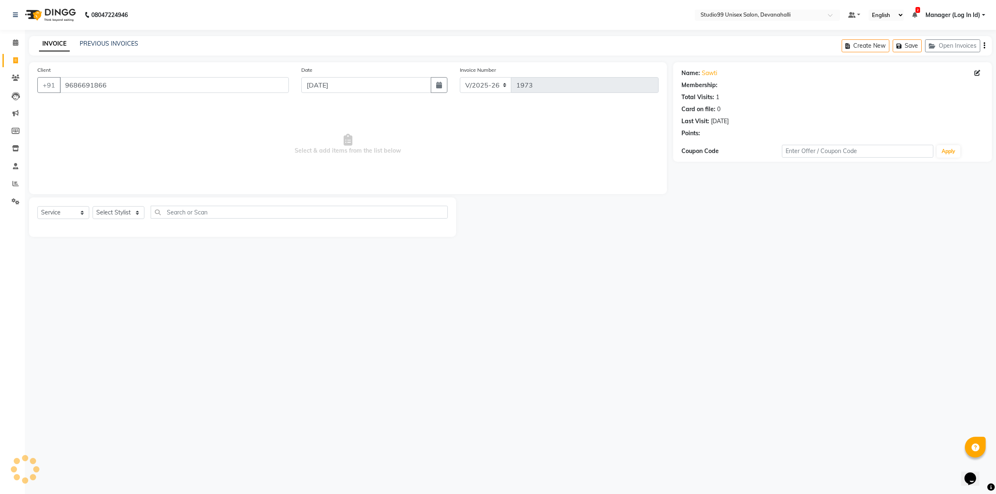
select select "1: Object"
click at [120, 208] on select "Select Stylist AANAYA Manager (Log In Id) Neha [PERSON_NAME] [PERSON_NAME] ROCK…" at bounding box center [119, 212] width 52 height 13
select select "58194"
click at [93, 206] on select "Select Stylist AANAYA Manager (Log In Id) Neha [PERSON_NAME] [PERSON_NAME] ROCK…" at bounding box center [119, 212] width 52 height 13
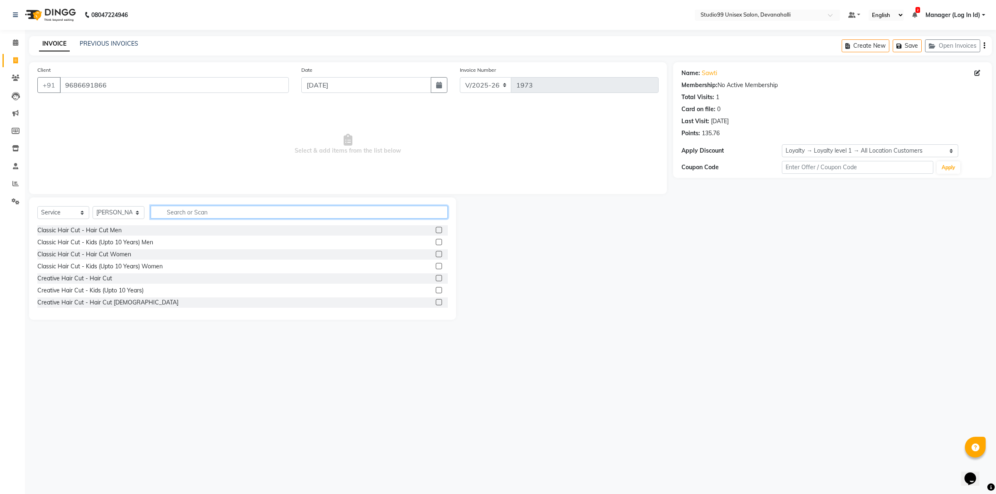
click at [173, 213] on input "text" at bounding box center [299, 212] width 297 height 13
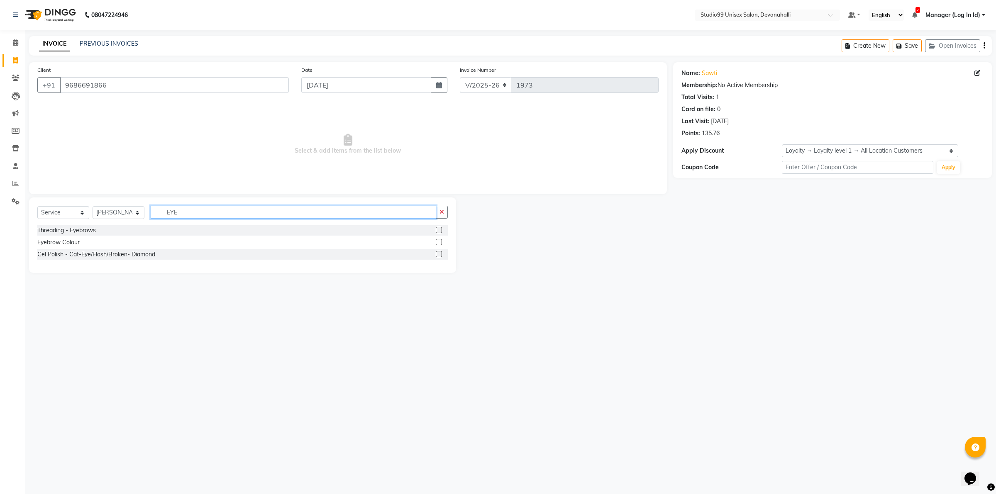
type input "EYE"
click at [437, 229] on label at bounding box center [439, 230] width 6 height 6
click at [437, 229] on input "checkbox" at bounding box center [438, 230] width 5 height 5
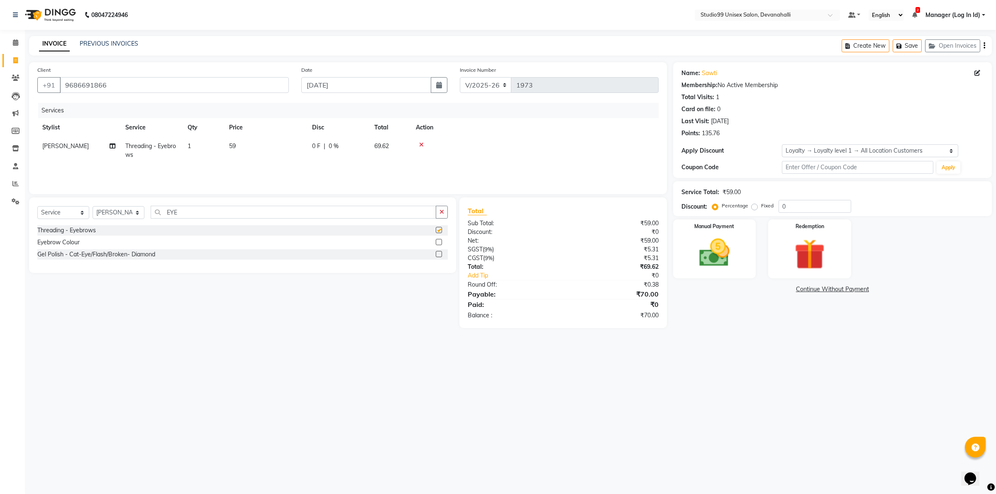
checkbox input "false"
click at [441, 215] on button "button" at bounding box center [442, 212] width 12 height 13
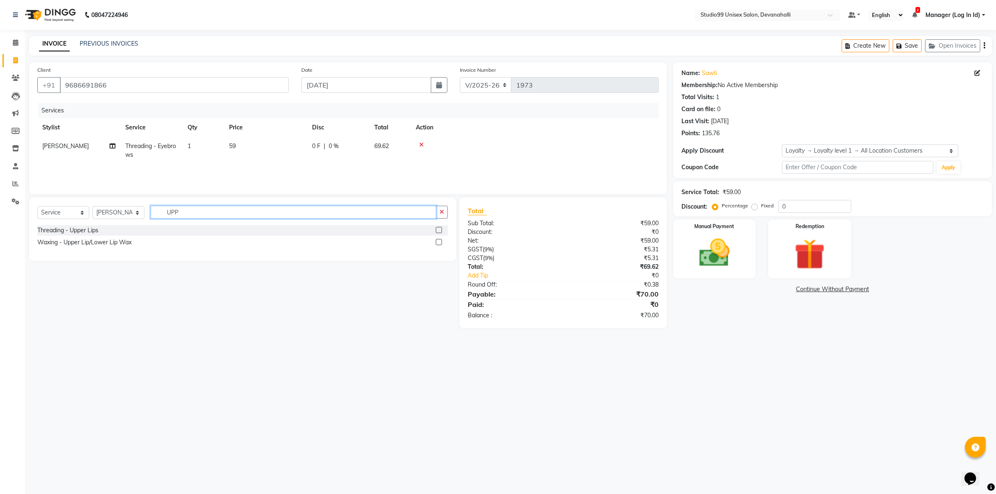
type input "UPP"
click at [438, 239] on label at bounding box center [439, 242] width 6 height 6
click at [438, 240] on input "checkbox" at bounding box center [438, 242] width 5 height 5
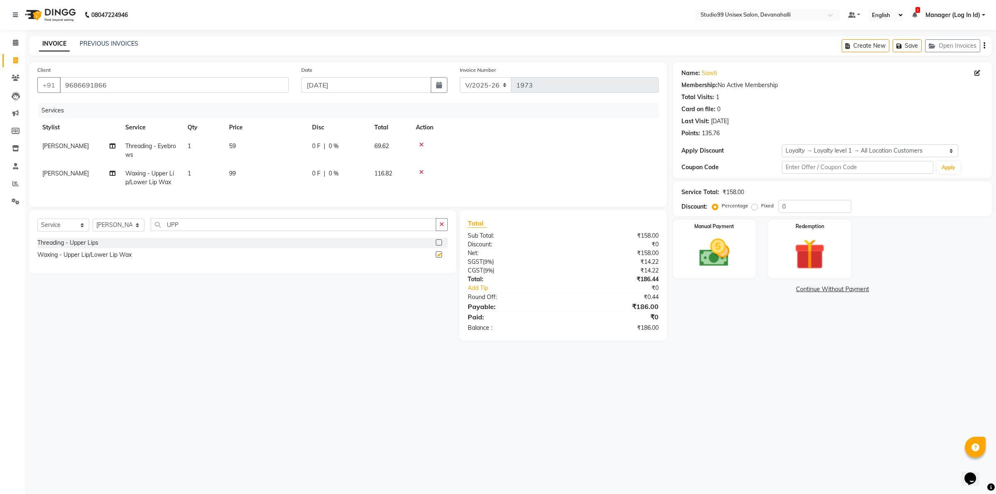
checkbox input "false"
click at [731, 262] on img at bounding box center [714, 253] width 51 height 37
click at [780, 287] on span "UPI" at bounding box center [781, 290] width 13 height 10
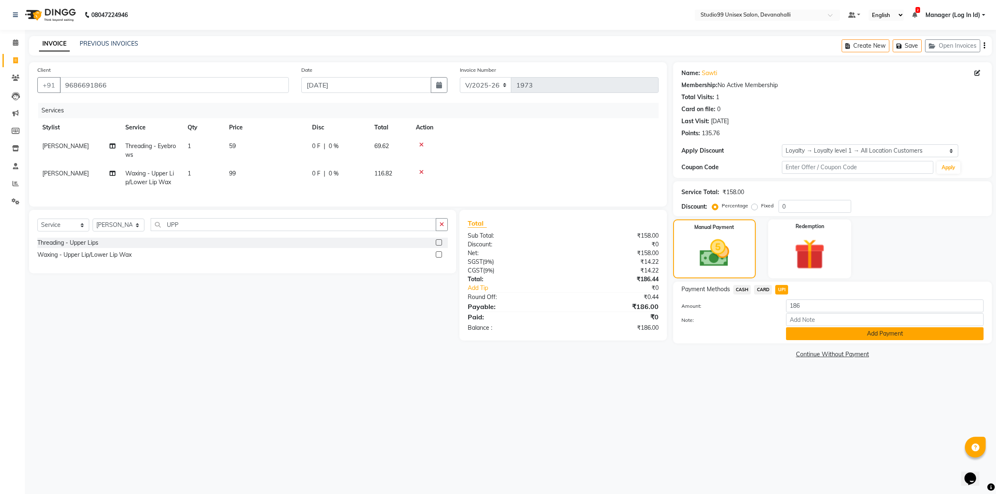
click at [792, 331] on button "Add Payment" at bounding box center [885, 334] width 198 height 13
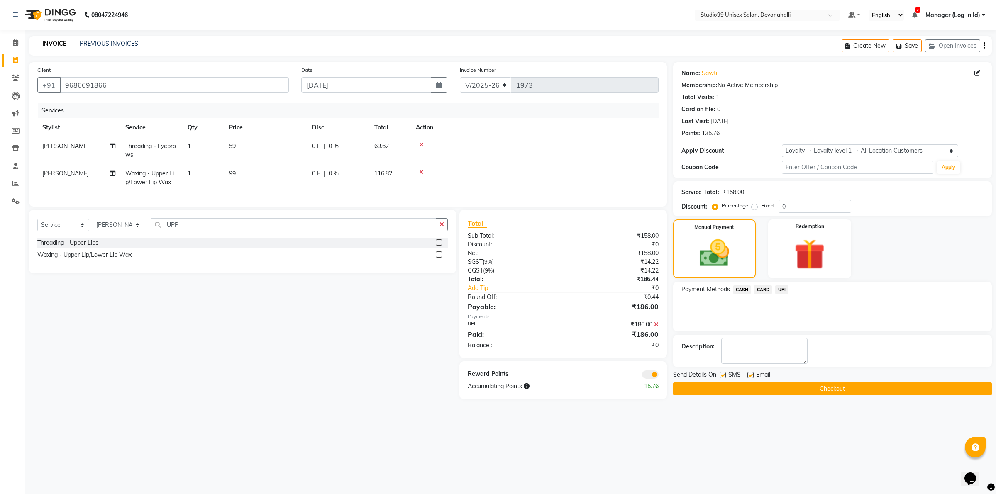
click at [798, 393] on button "Checkout" at bounding box center [832, 389] width 319 height 13
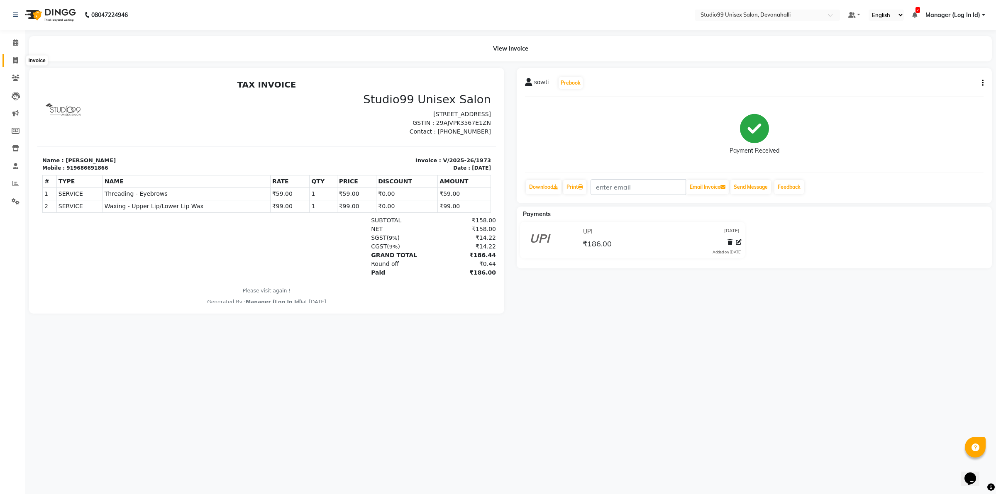
click at [19, 60] on span at bounding box center [15, 61] width 15 height 10
select select "service"
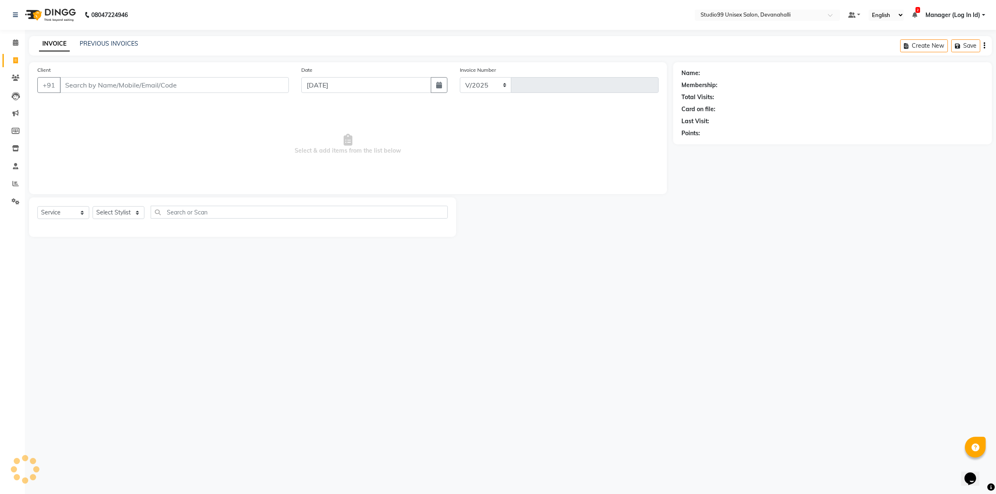
select select "6467"
type input "1974"
click at [105, 81] on input "Client" at bounding box center [174, 85] width 229 height 16
type input "8795380224"
select select "1: Object"
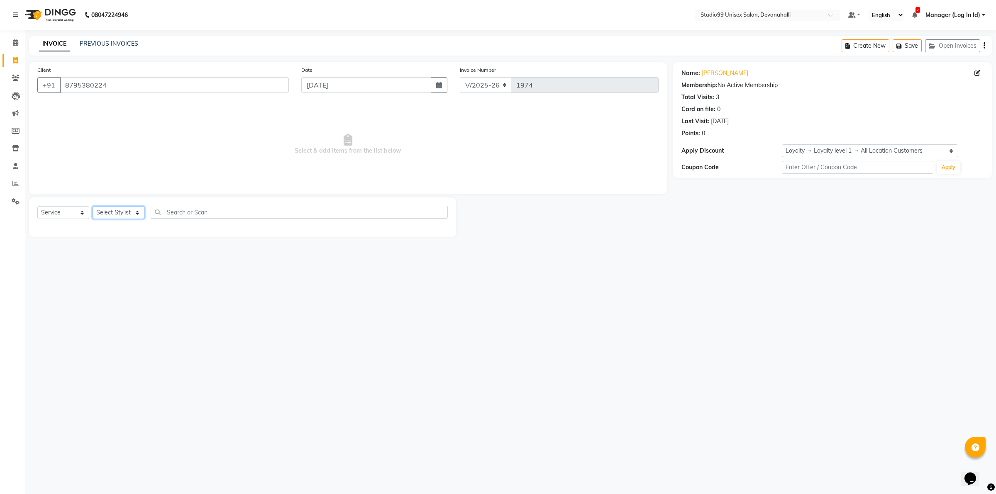
click at [108, 211] on select "Select Stylist AANAYA Manager (Log In Id) Neha [PERSON_NAME] [PERSON_NAME] ROCK…" at bounding box center [119, 212] width 52 height 13
select select "79307"
click at [93, 206] on select "Select Stylist AANAYA Manager (Log In Id) Neha [PERSON_NAME] [PERSON_NAME] ROCK…" at bounding box center [119, 212] width 52 height 13
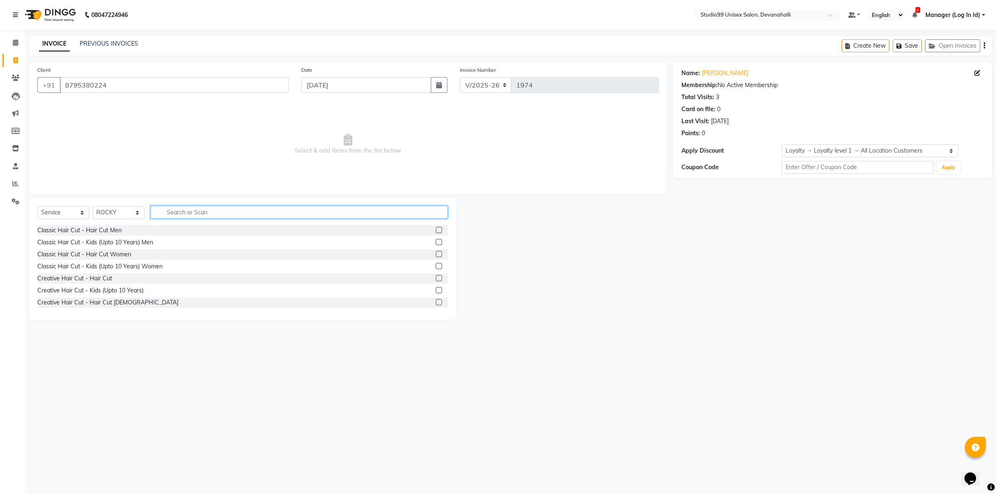
click at [163, 211] on input "text" at bounding box center [299, 212] width 297 height 13
drag, startPoint x: 433, startPoint y: 229, endPoint x: 428, endPoint y: 225, distance: 6.5
click at [436, 229] on label at bounding box center [439, 230] width 6 height 6
click at [436, 229] on input "checkbox" at bounding box center [438, 230] width 5 height 5
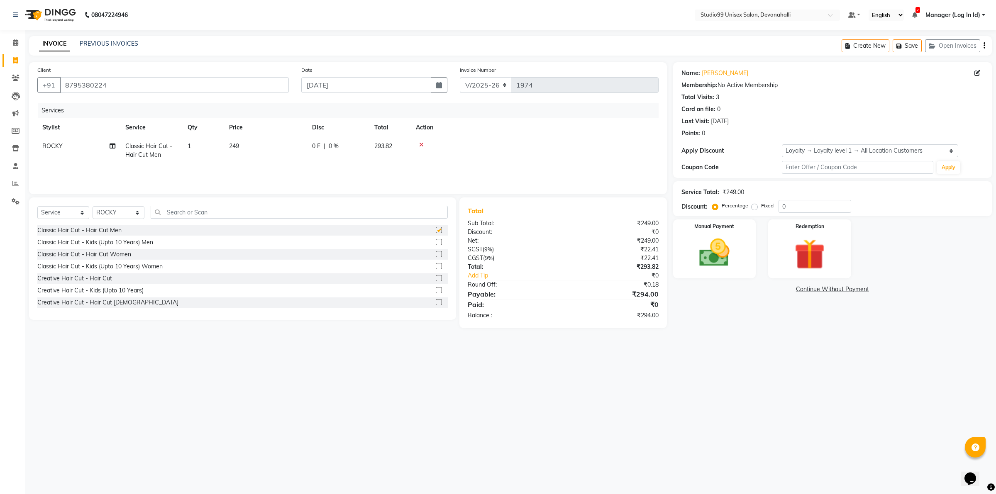
checkbox input "false"
click at [416, 218] on input "text" at bounding box center [299, 212] width 297 height 13
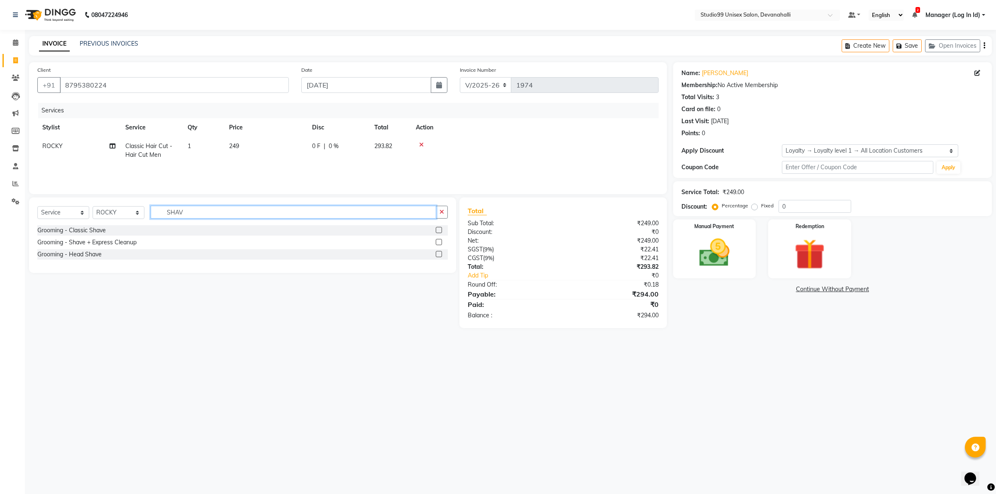
type input "SHAV"
click at [441, 230] on label at bounding box center [439, 230] width 6 height 6
click at [441, 230] on input "checkbox" at bounding box center [438, 230] width 5 height 5
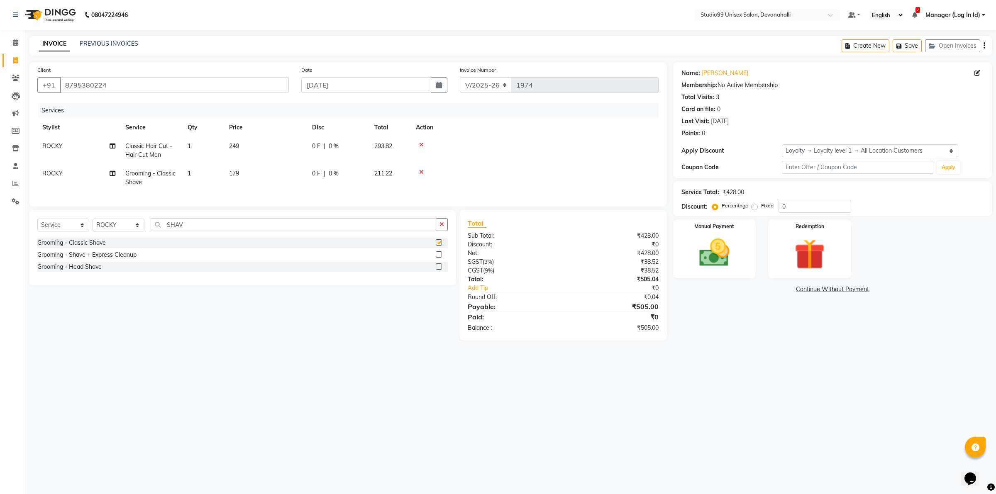
checkbox input "false"
click at [767, 223] on div "Manual Payment Redemption" at bounding box center [832, 249] width 331 height 59
click at [718, 241] on img at bounding box center [714, 253] width 51 height 37
click at [779, 287] on span "UPI" at bounding box center [781, 290] width 13 height 10
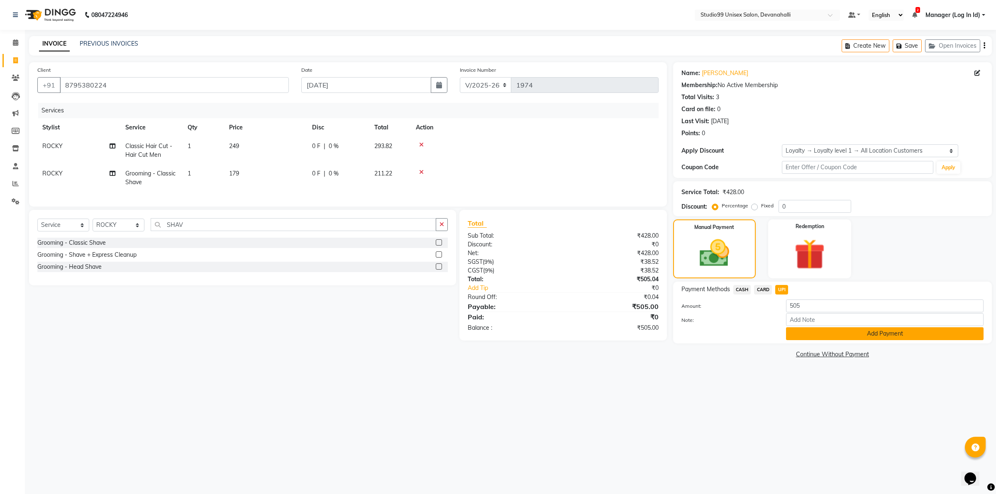
click at [796, 338] on button "Add Payment" at bounding box center [885, 334] width 198 height 13
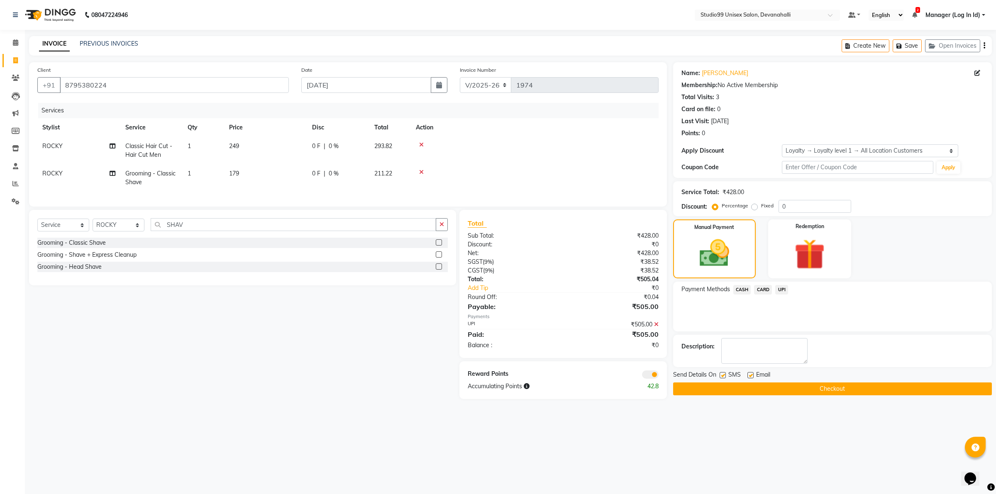
click at [800, 392] on button "Checkout" at bounding box center [832, 389] width 319 height 13
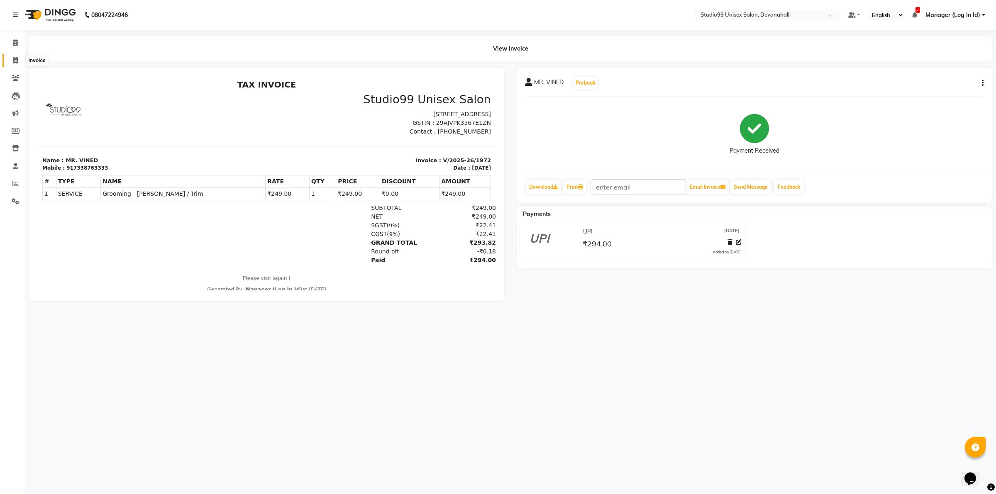
click at [22, 61] on span at bounding box center [15, 61] width 15 height 10
select select "6467"
select select "service"
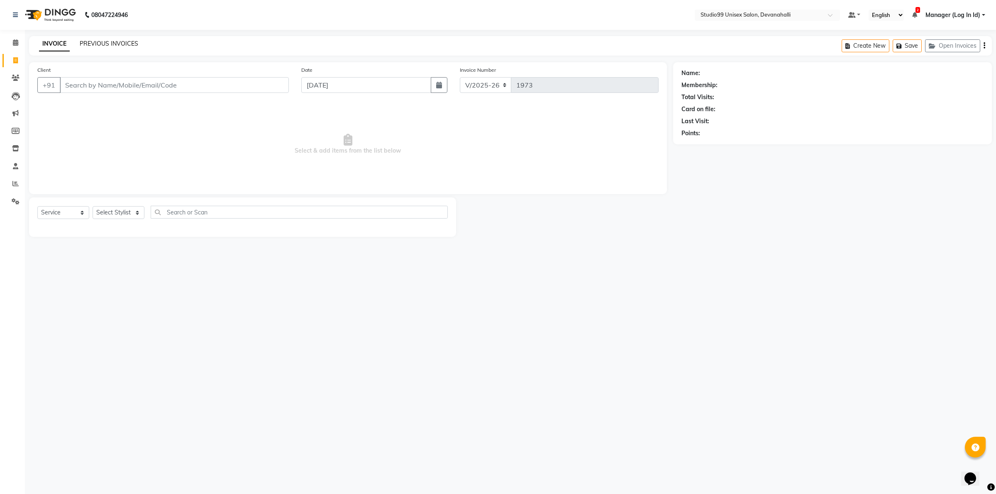
click at [86, 42] on link "PREVIOUS INVOICES" at bounding box center [109, 43] width 59 height 7
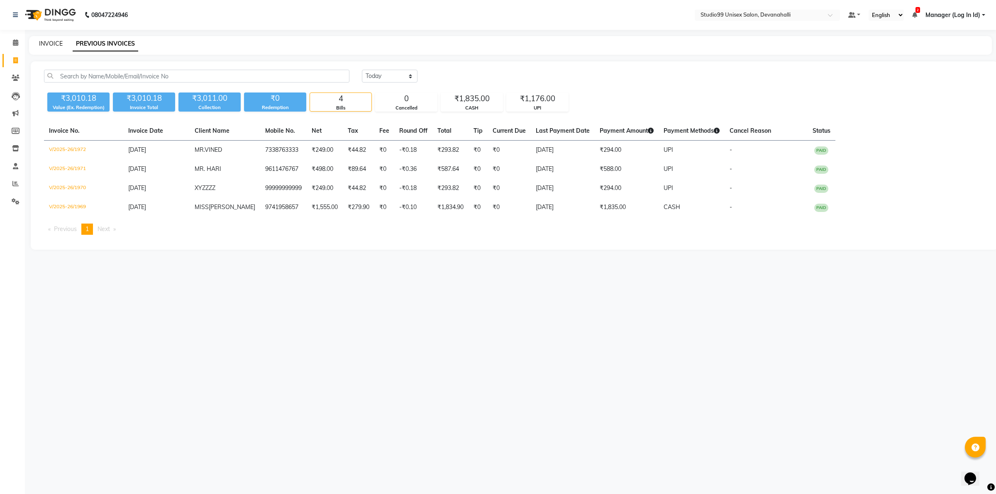
click at [52, 42] on link "INVOICE" at bounding box center [51, 43] width 24 height 7
select select "service"
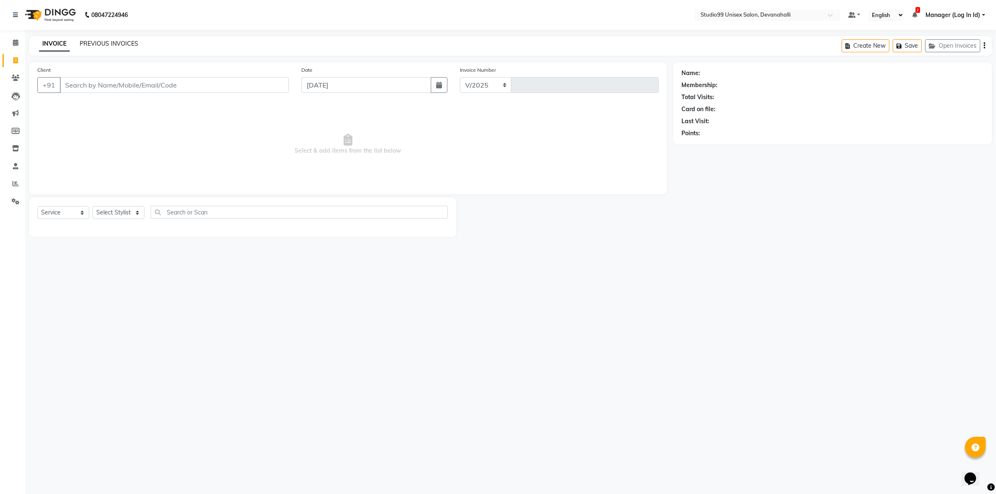
select select "6467"
type input "1973"
click at [120, 40] on link "PREVIOUS INVOICES" at bounding box center [109, 43] width 59 height 7
